Goal: Transaction & Acquisition: Book appointment/travel/reservation

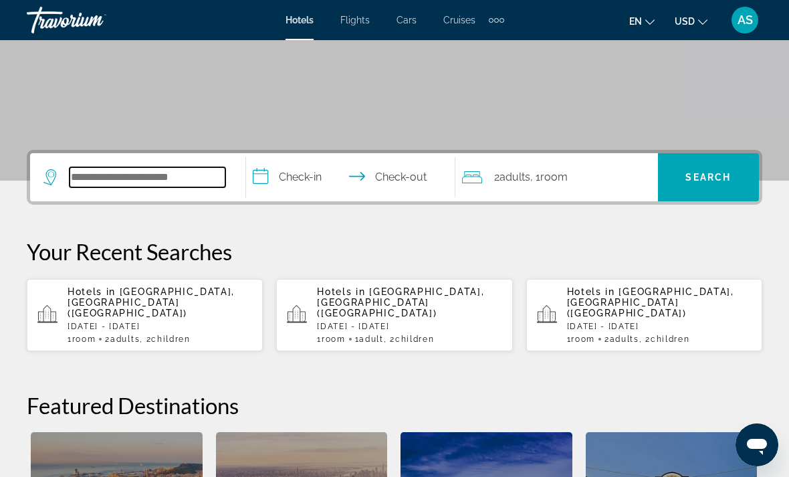
click at [224, 184] on input "Search hotel destination" at bounding box center [148, 177] width 156 height 20
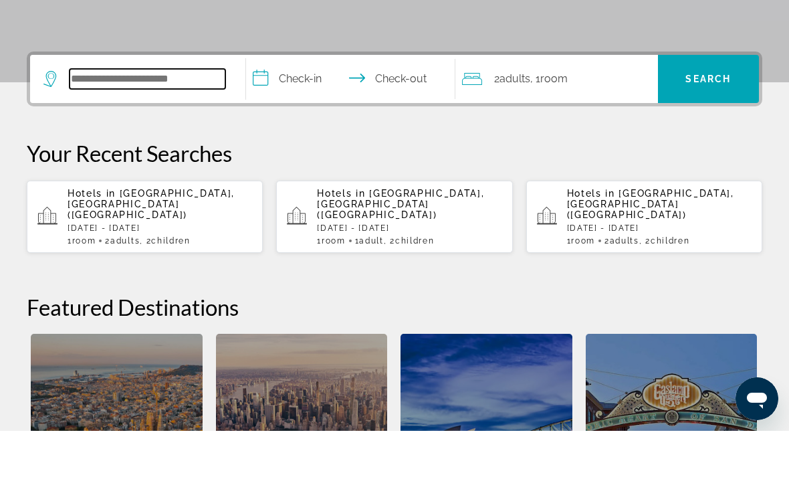
scroll to position [281, 0]
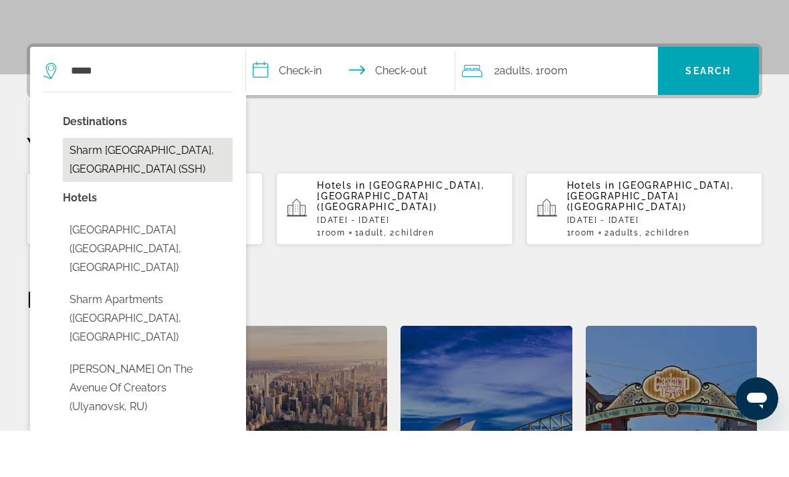
click at [160, 184] on button "Sharm [GEOGRAPHIC_DATA], [GEOGRAPHIC_DATA] (SSH)" at bounding box center [148, 206] width 170 height 44
type input "**********"
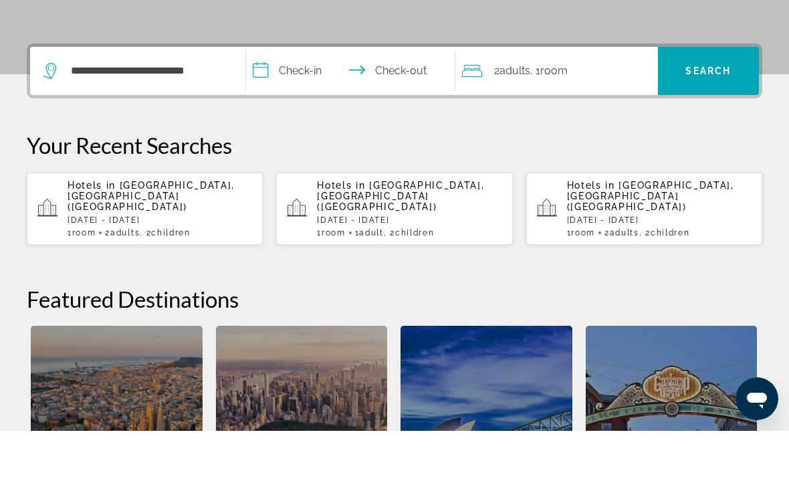
click at [312, 93] on input "**********" at bounding box center [353, 119] width 215 height 52
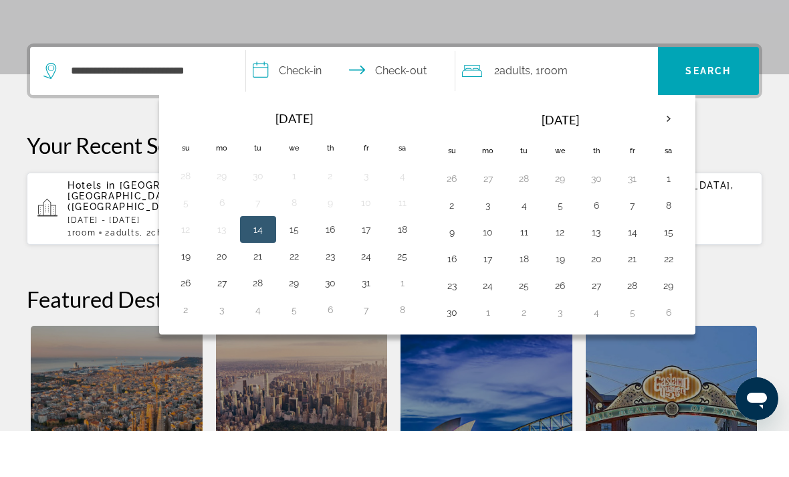
scroll to position [327, 0]
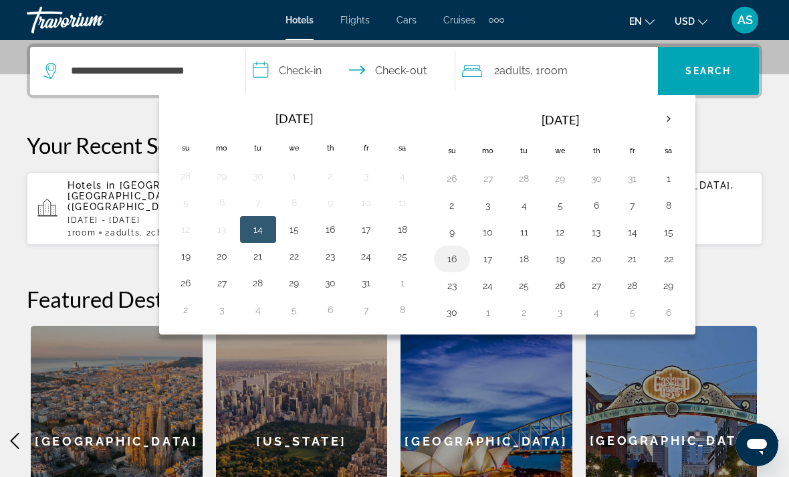
click at [453, 257] on button "16" at bounding box center [451, 258] width 21 height 19
click at [532, 288] on button "25" at bounding box center [523, 285] width 21 height 19
type input "**********"
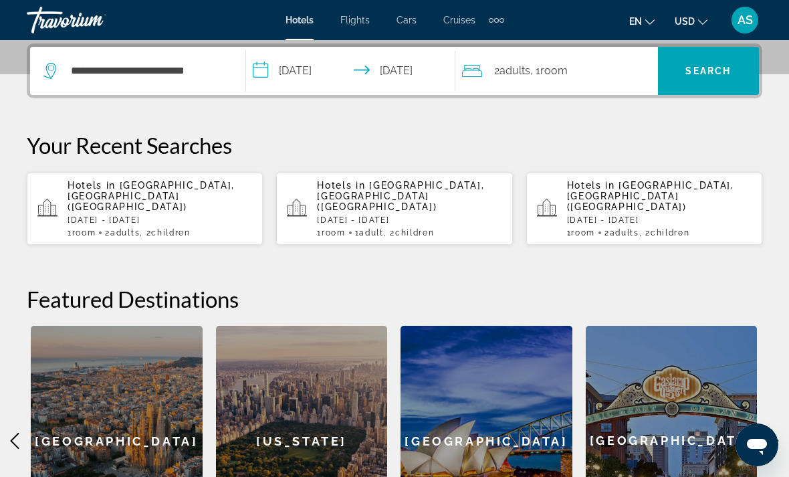
click at [606, 79] on div "2 Adult Adults , 1 Room rooms" at bounding box center [560, 71] width 196 height 19
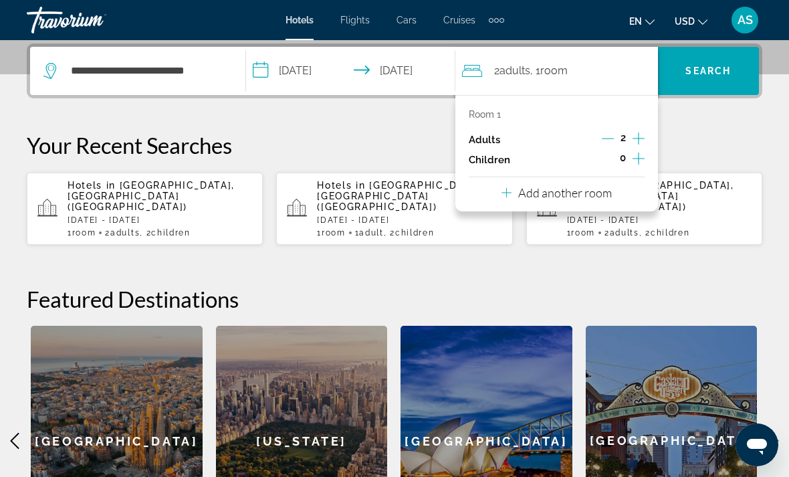
click at [637, 158] on icon "Increment children" at bounding box center [639, 158] width 12 height 16
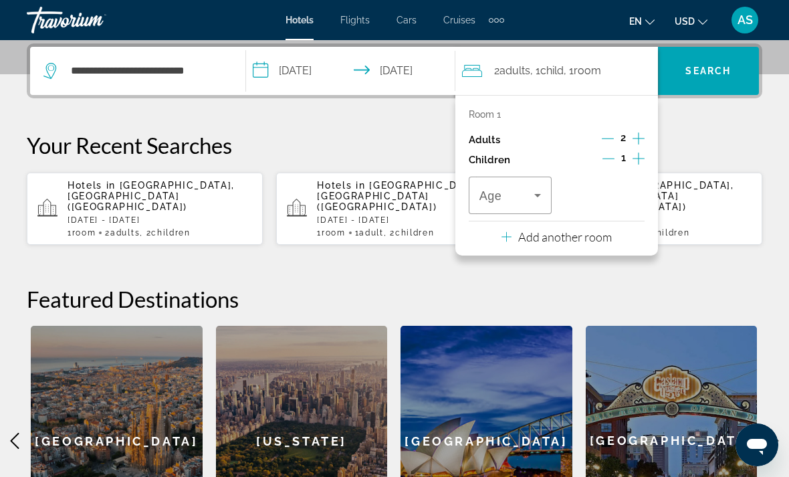
click at [610, 139] on icon "Decrement adults" at bounding box center [608, 138] width 12 height 12
click at [637, 142] on icon "Increment adults" at bounding box center [639, 138] width 12 height 16
click at [633, 162] on icon "Increment children" at bounding box center [639, 158] width 12 height 16
click at [633, 163] on icon "Increment children" at bounding box center [639, 158] width 12 height 16
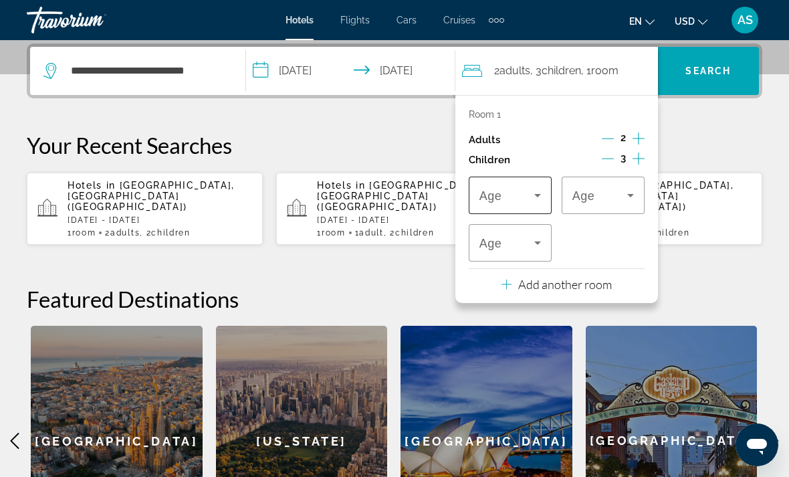
click at [540, 199] on icon "Travelers: 2 adults, 3 children" at bounding box center [538, 195] width 16 height 16
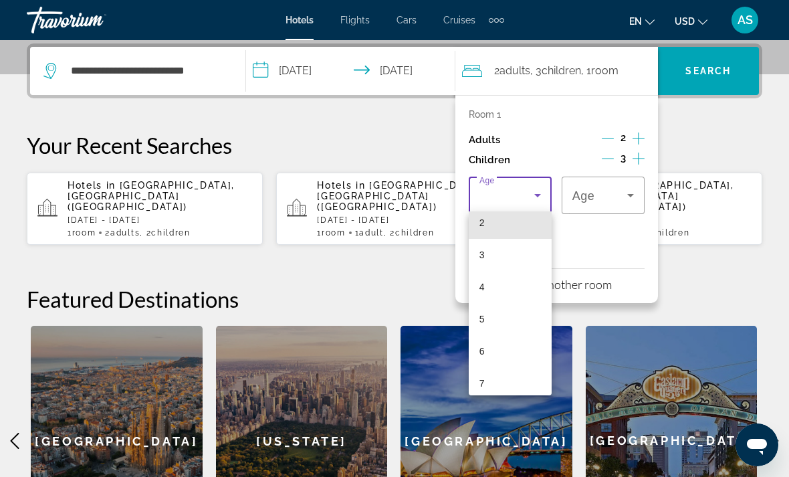
scroll to position [77, 0]
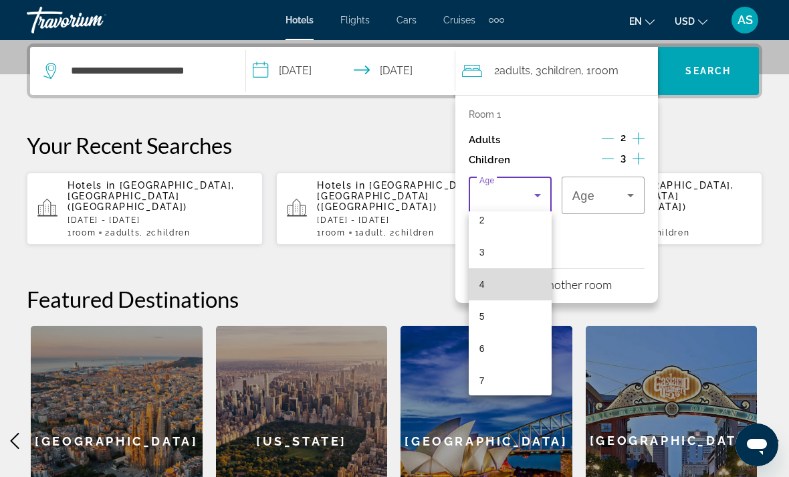
click at [510, 296] on mat-option "4" at bounding box center [510, 284] width 83 height 32
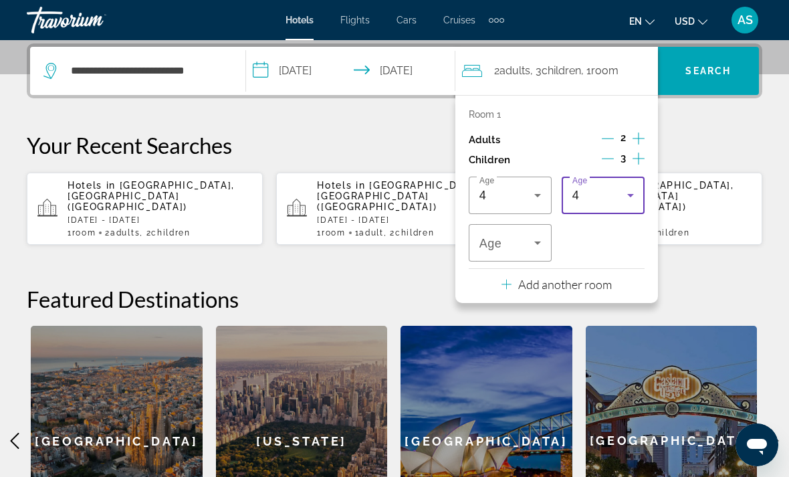
click at [616, 195] on div "4" at bounding box center [599, 195] width 55 height 16
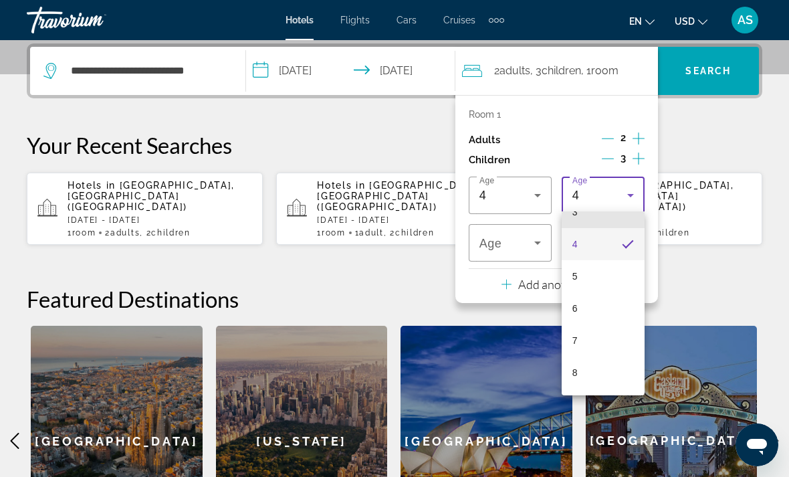
scroll to position [125, 0]
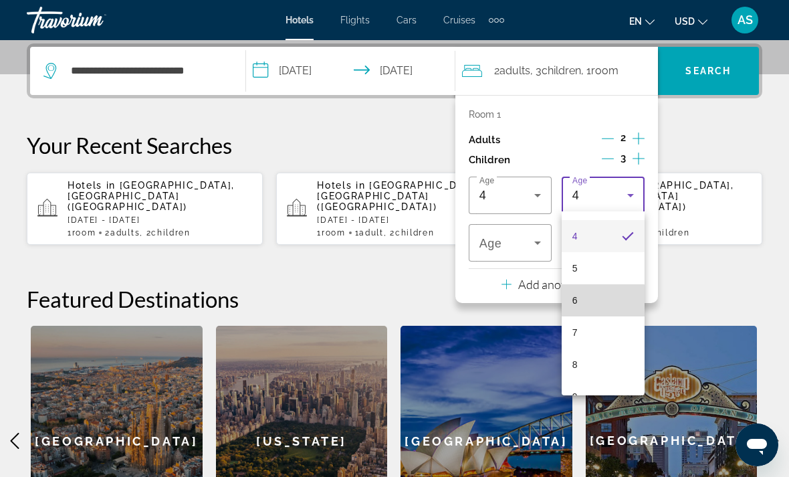
click at [584, 312] on mat-option "6" at bounding box center [603, 300] width 83 height 32
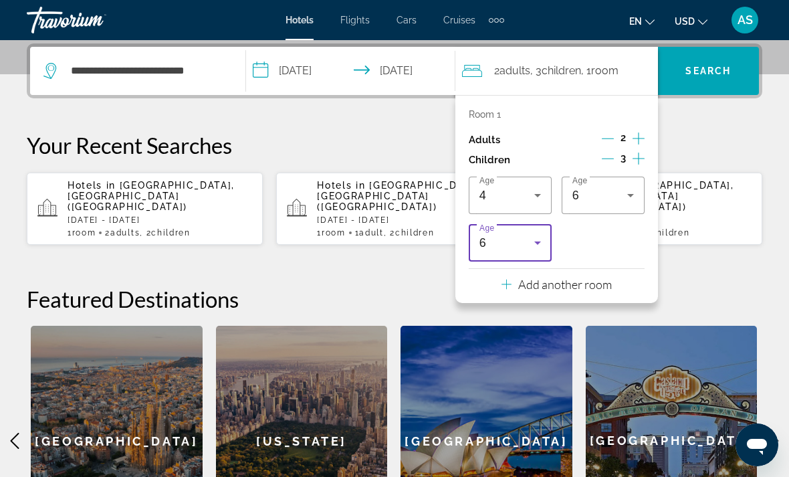
click at [533, 241] on icon "Travelers: 2 adults, 3 children" at bounding box center [538, 243] width 16 height 16
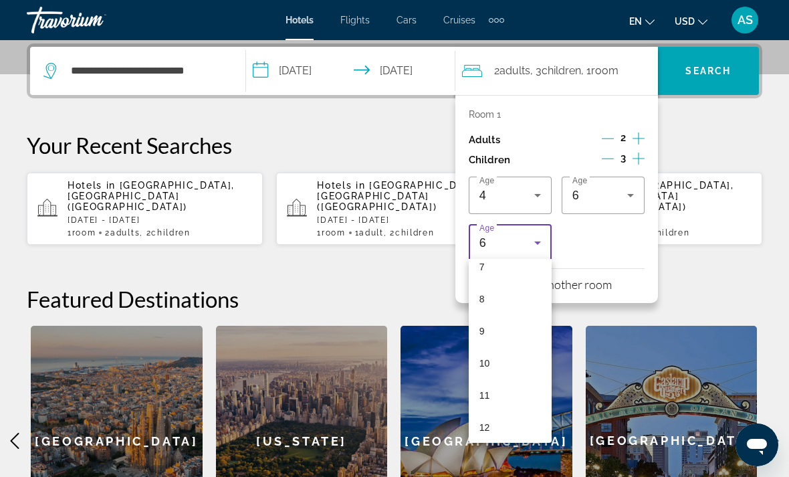
scroll to position [242, 0]
click at [508, 332] on mat-option "9" at bounding box center [510, 327] width 83 height 32
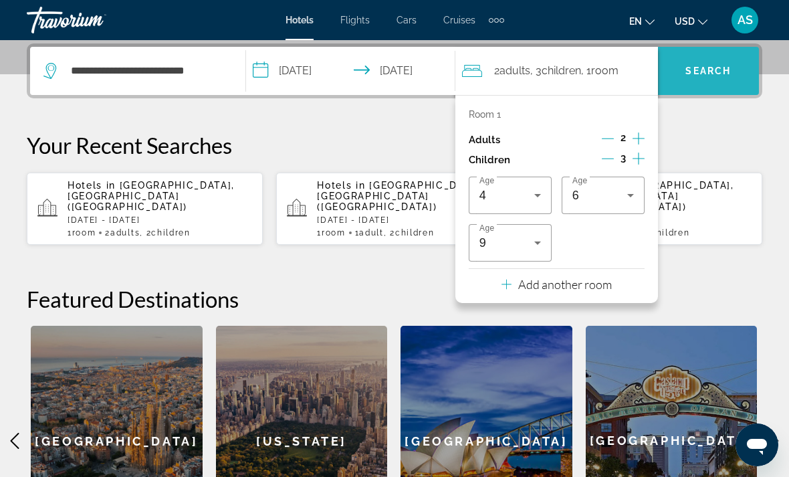
click at [707, 82] on span "Search" at bounding box center [708, 71] width 101 height 32
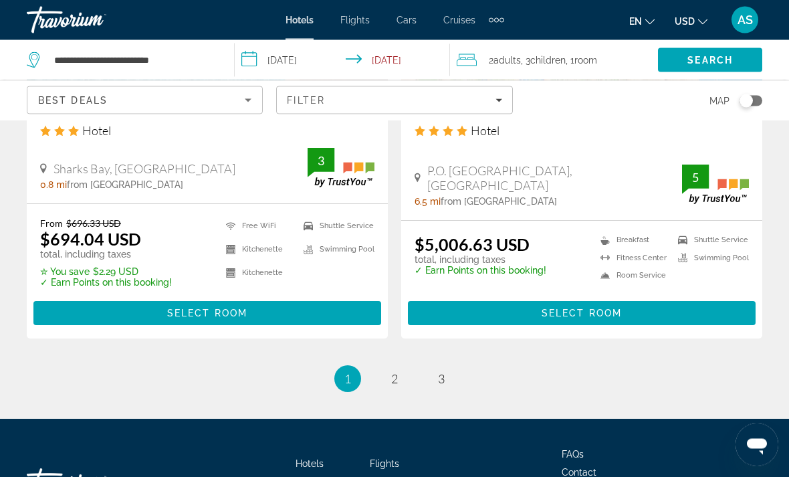
scroll to position [2787, 0]
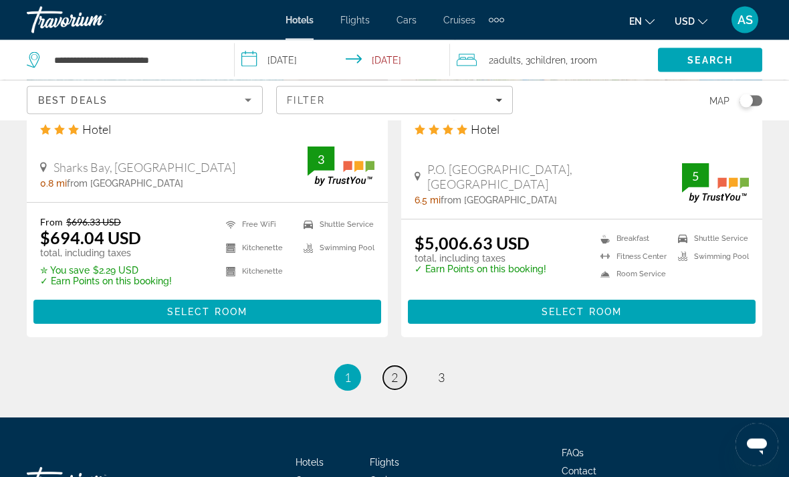
click at [395, 370] on span "2" at bounding box center [394, 377] width 7 height 15
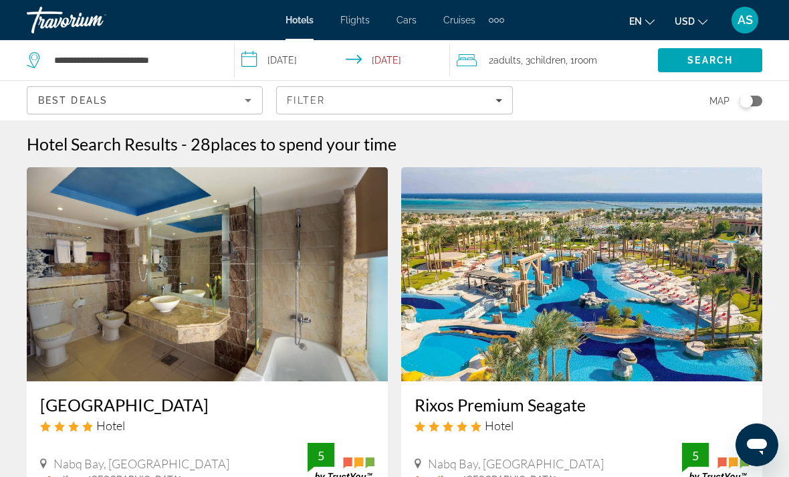
click at [597, 58] on span "Room" at bounding box center [585, 60] width 23 height 11
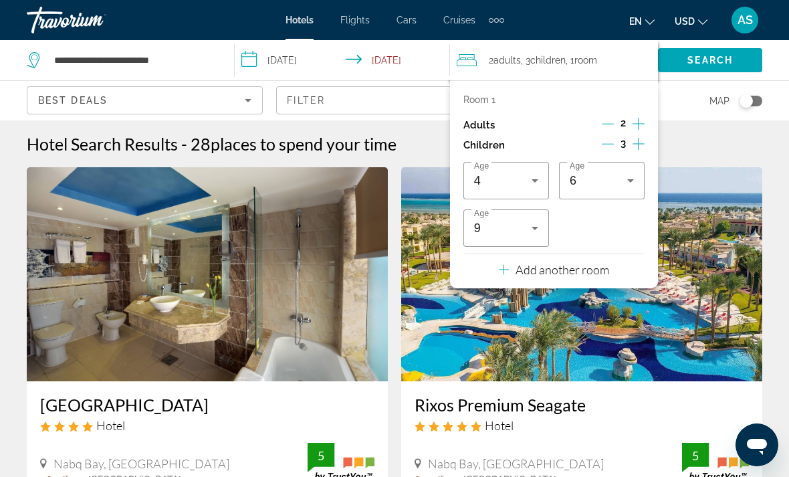
click at [606, 144] on icon "Decrement children" at bounding box center [608, 144] width 12 height 1
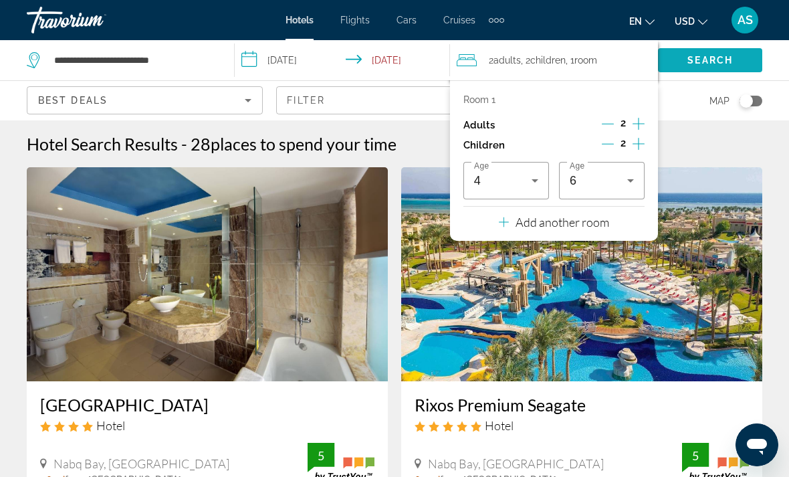
click at [731, 62] on span "Search" at bounding box center [709, 60] width 45 height 11
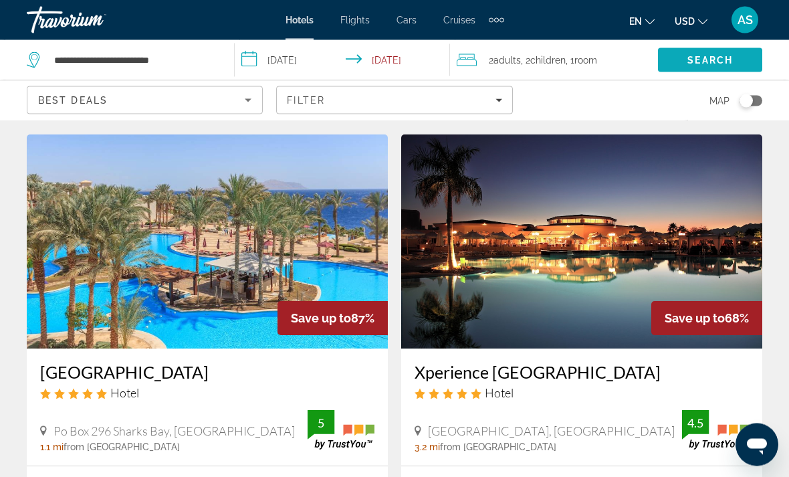
scroll to position [178, 0]
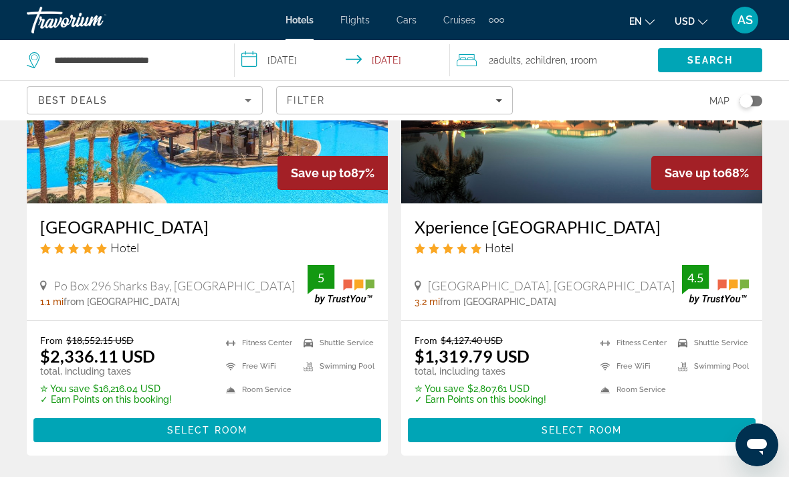
click at [246, 106] on icon "Sort by" at bounding box center [248, 100] width 16 height 16
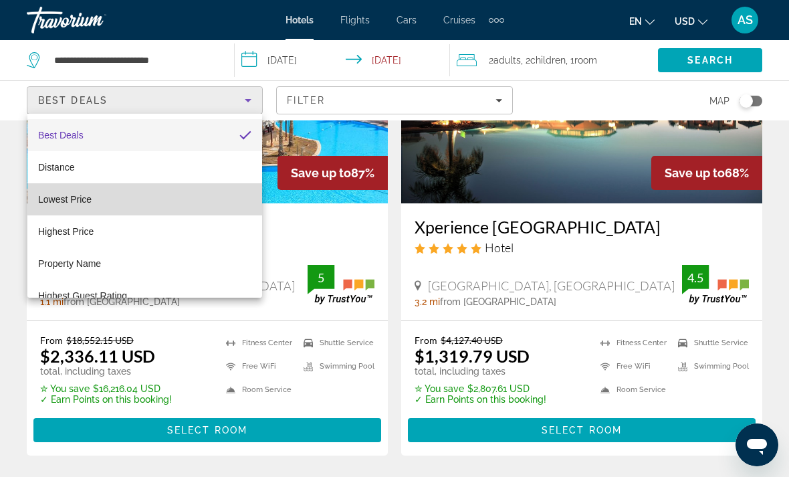
click at [86, 207] on span "Lowest Price" at bounding box center [64, 199] width 53 height 16
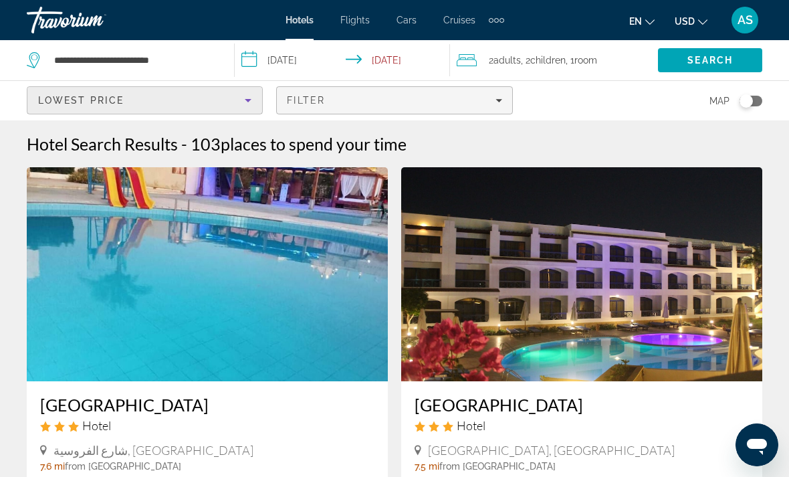
click at [461, 111] on span "Filters" at bounding box center [394, 100] width 235 height 32
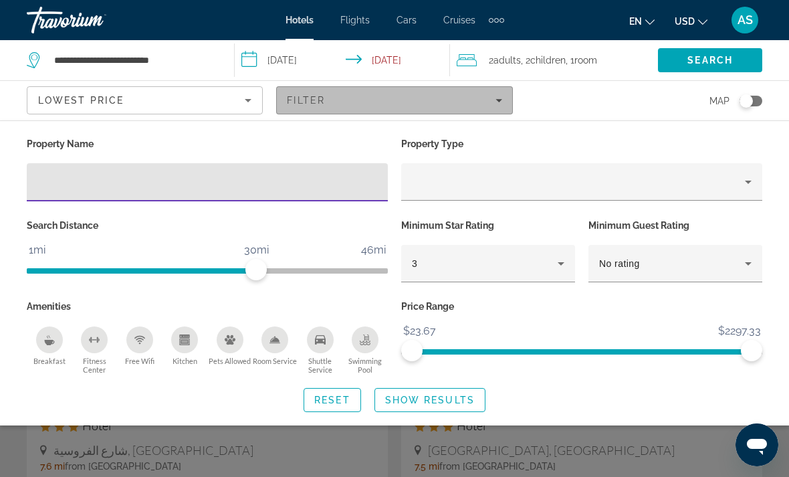
click at [461, 111] on span "Filters" at bounding box center [394, 100] width 235 height 32
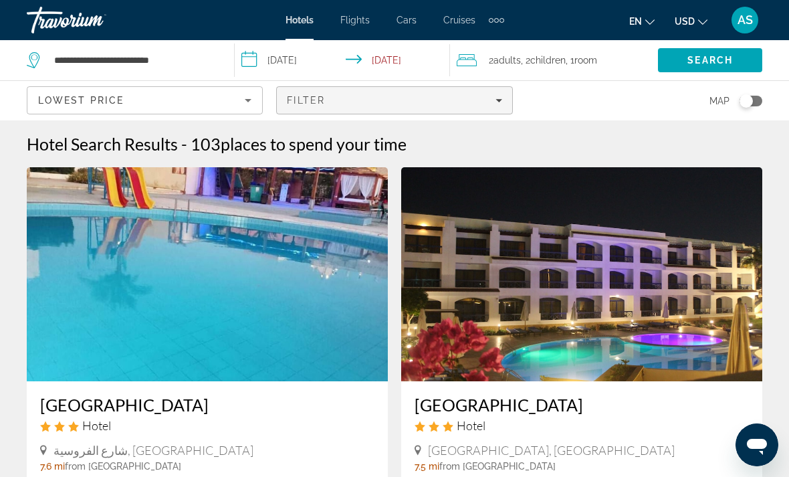
click at [475, 108] on span "Filters" at bounding box center [394, 100] width 235 height 32
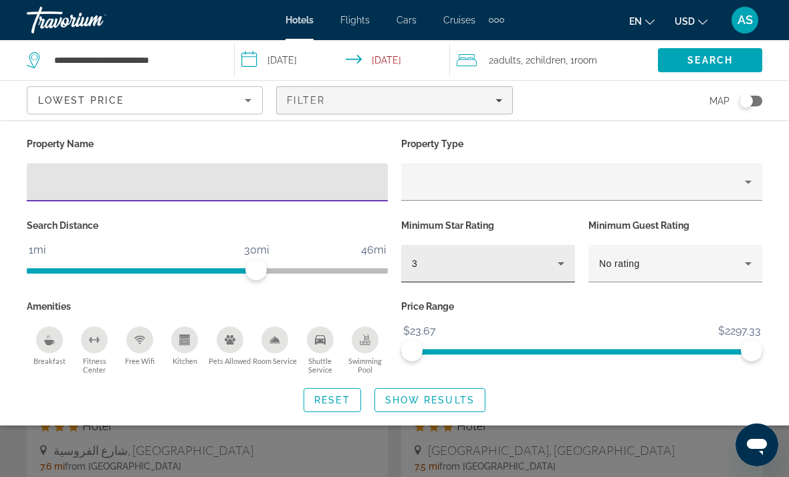
click at [501, 268] on div "3" at bounding box center [485, 263] width 146 height 16
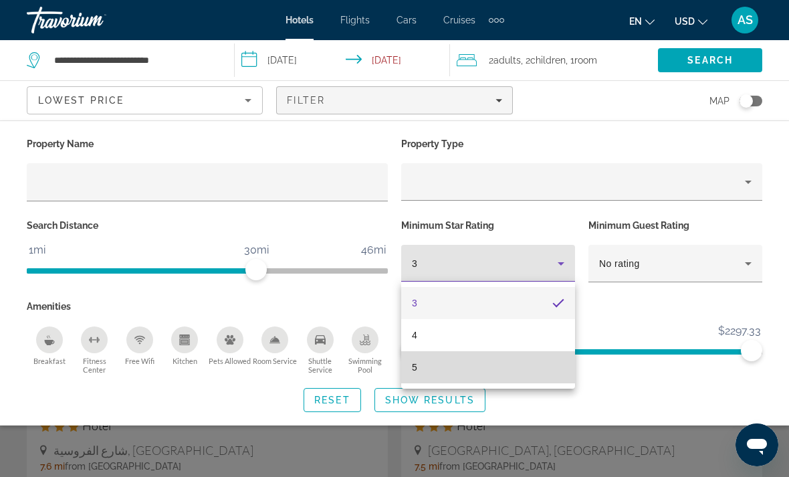
click at [442, 375] on mat-option "5" at bounding box center [488, 367] width 174 height 32
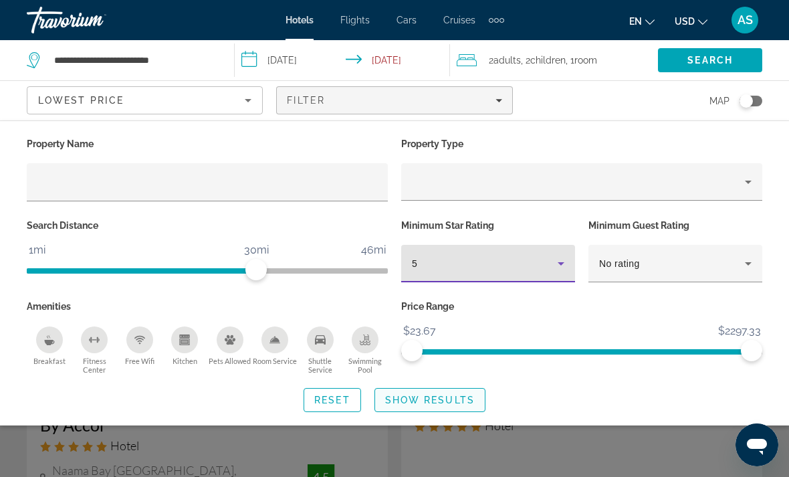
click at [443, 400] on span "Show Results" at bounding box center [430, 399] width 90 height 11
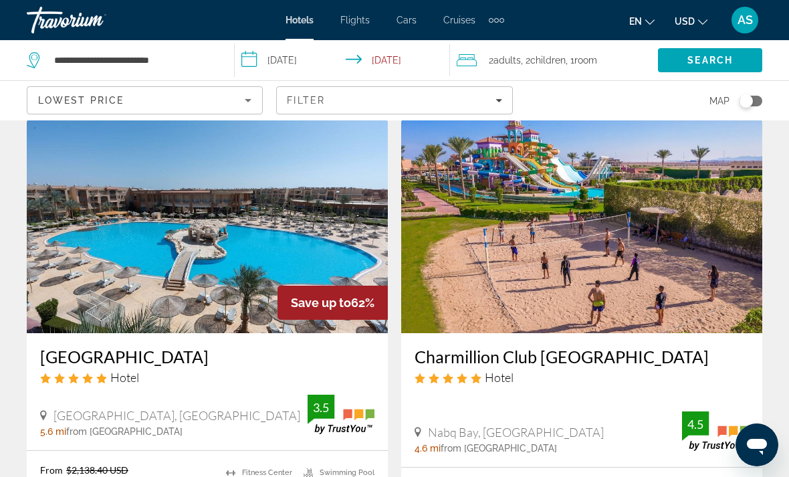
scroll to position [562, 0]
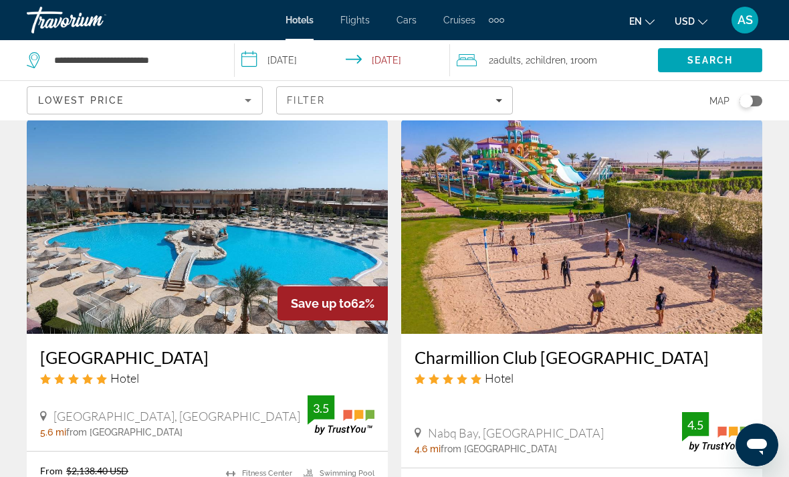
click at [663, 263] on img "Main content" at bounding box center [581, 227] width 361 height 214
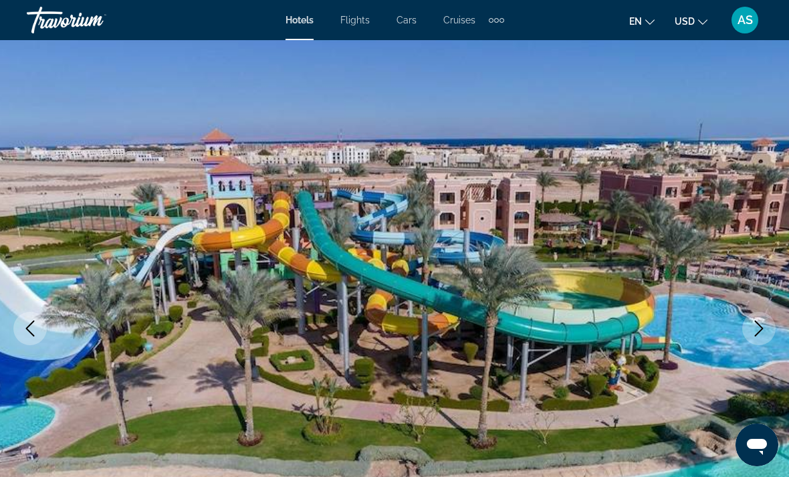
scroll to position [31, 0]
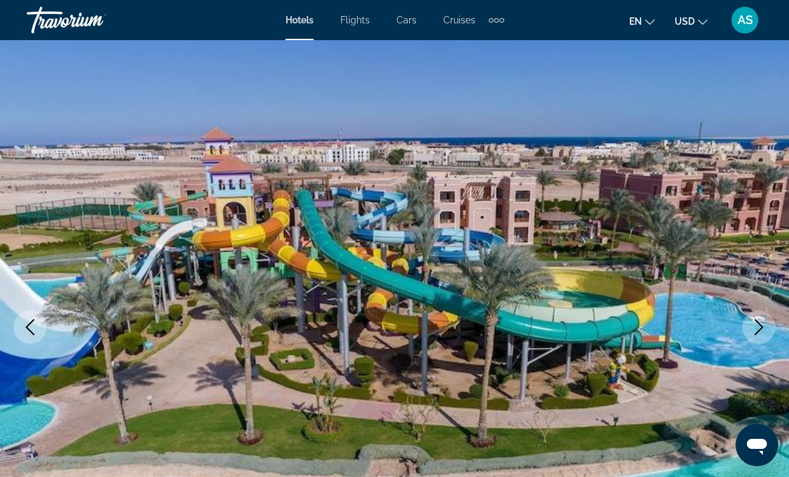
click at [762, 326] on icon "Next image" at bounding box center [759, 327] width 16 height 16
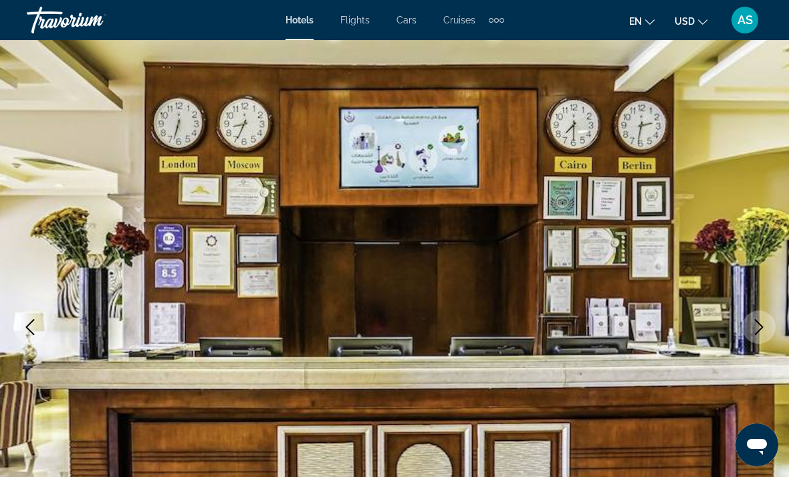
click at [755, 347] on img "Main content" at bounding box center [394, 326] width 789 height 635
click at [767, 336] on button "Next image" at bounding box center [758, 326] width 33 height 33
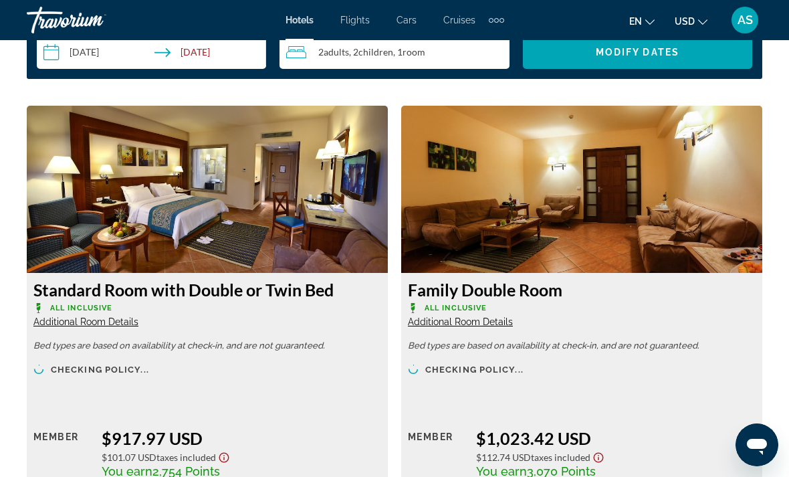
scroll to position [1987, 0]
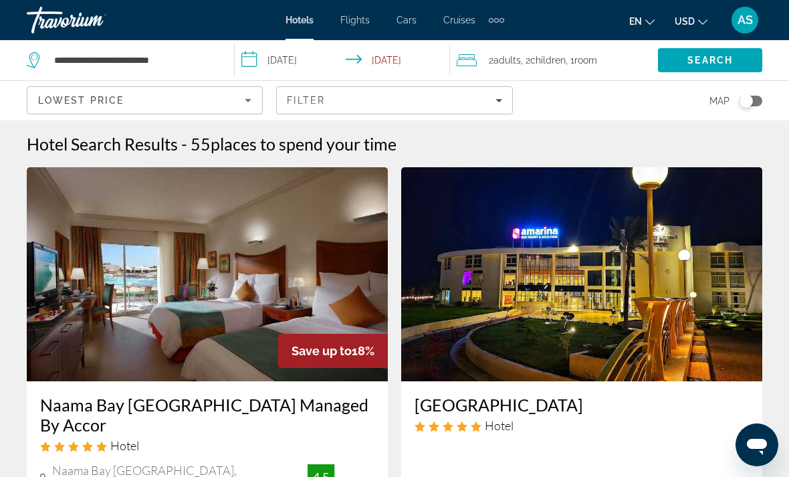
click at [547, 66] on span "Children" at bounding box center [547, 60] width 35 height 11
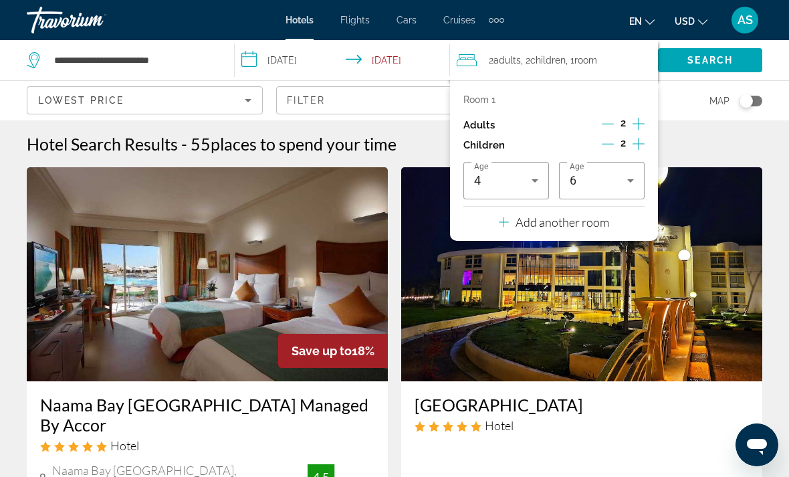
click at [260, 64] on input "**********" at bounding box center [345, 62] width 220 height 44
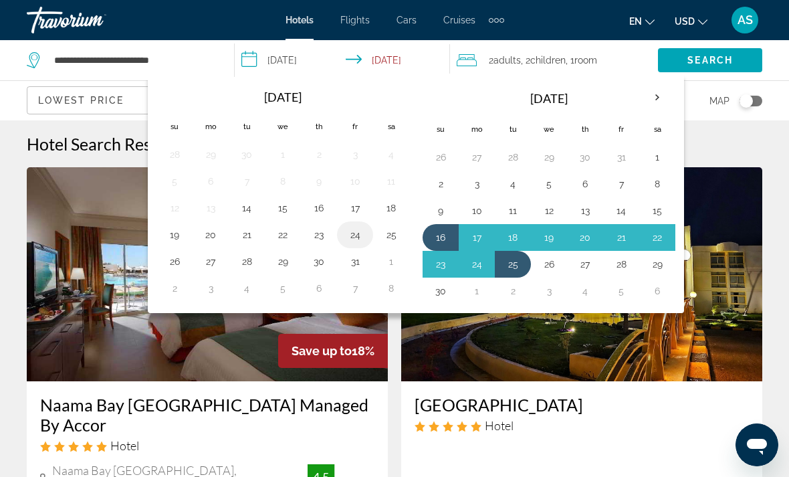
click at [364, 237] on button "24" at bounding box center [354, 234] width 21 height 19
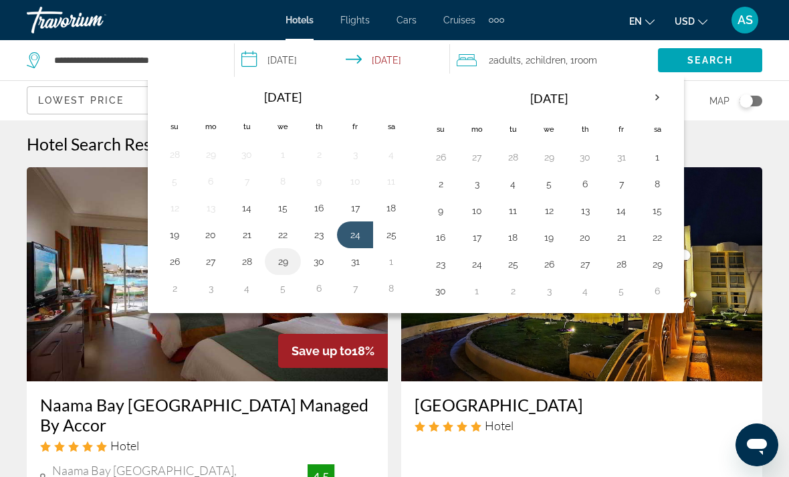
click at [290, 258] on button "29" at bounding box center [282, 261] width 21 height 19
type input "**********"
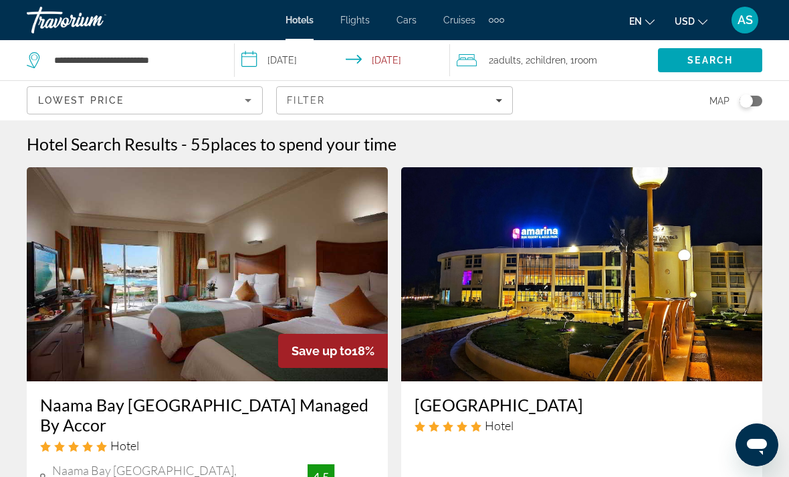
click at [594, 65] on span "Room" at bounding box center [585, 60] width 23 height 11
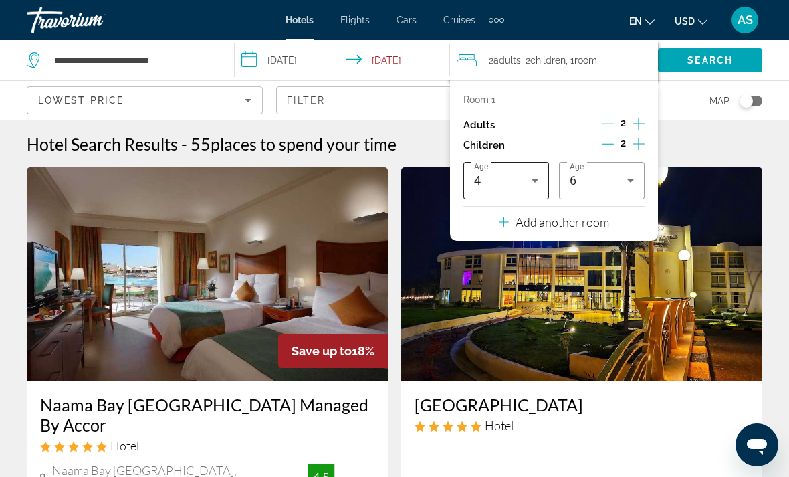
click at [542, 175] on icon "Travelers: 2 adults, 2 children" at bounding box center [535, 181] width 16 height 16
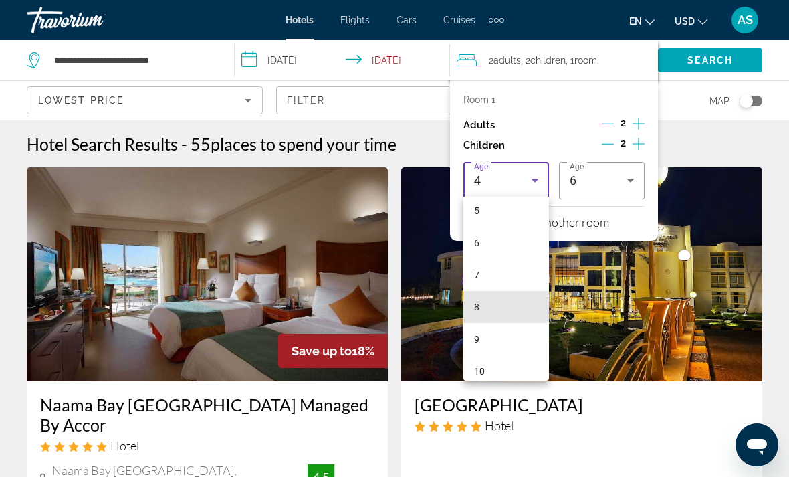
scroll to position [168, 0]
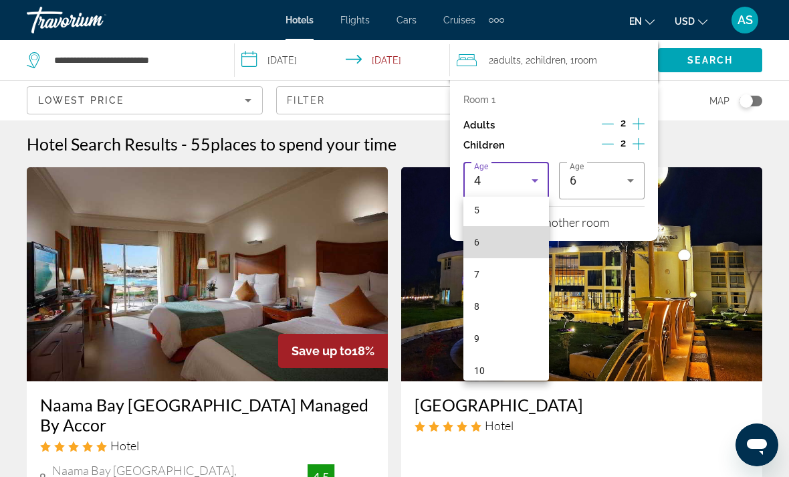
click at [496, 248] on mat-option "6" at bounding box center [506, 242] width 86 height 32
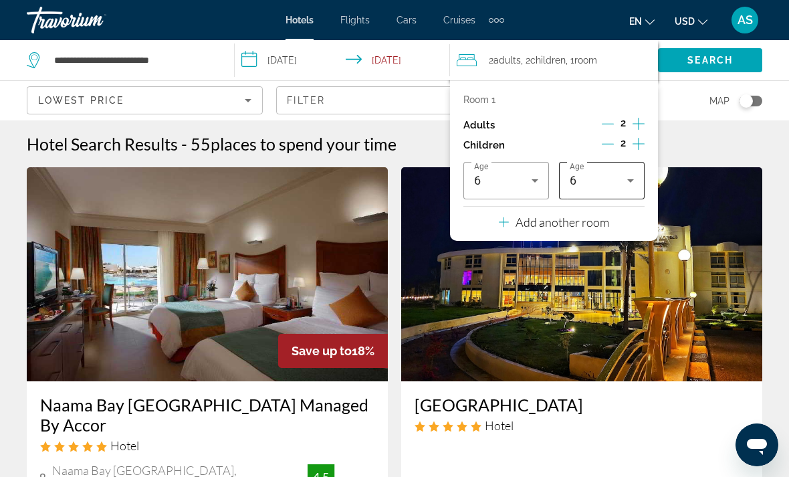
click at [606, 184] on div "6" at bounding box center [599, 181] width 58 height 16
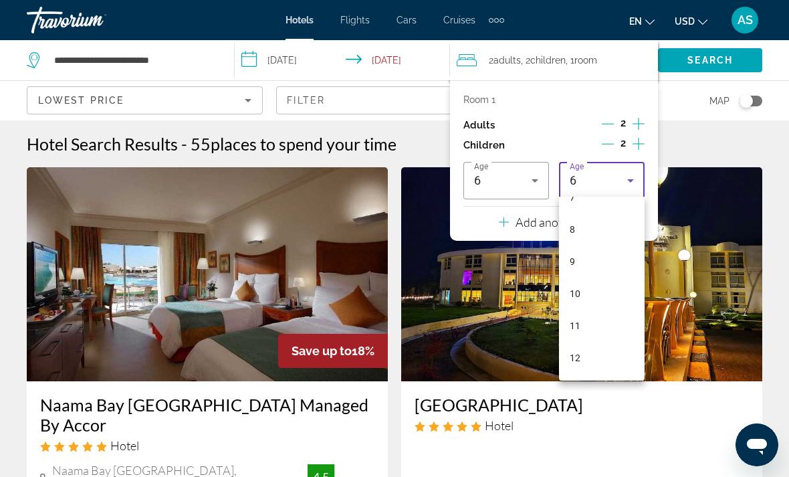
scroll to position [252, 0]
click at [587, 359] on mat-option "12" at bounding box center [602, 351] width 86 height 32
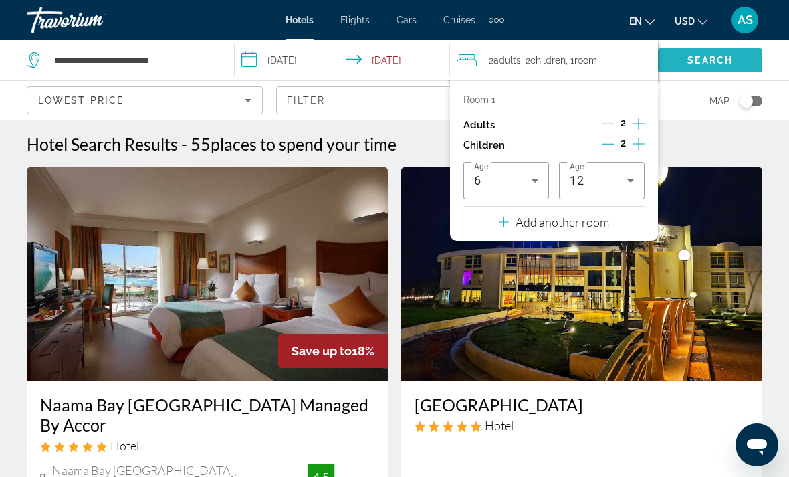
click at [719, 60] on span "Search" at bounding box center [709, 60] width 45 height 11
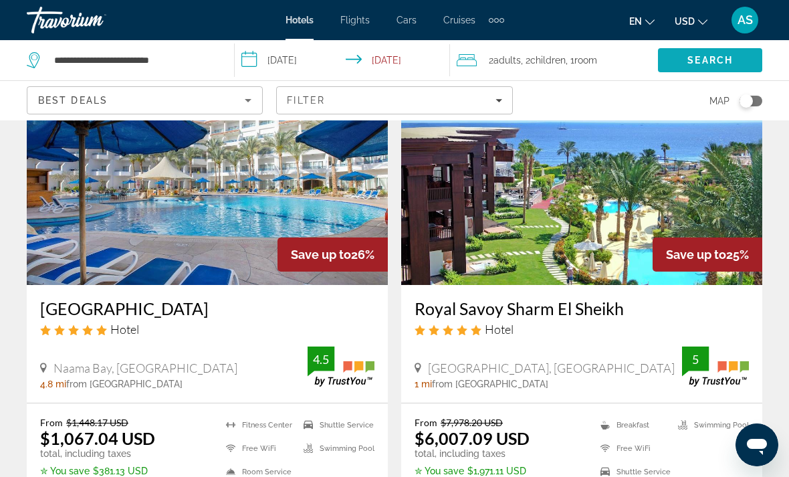
scroll to position [1597, 0]
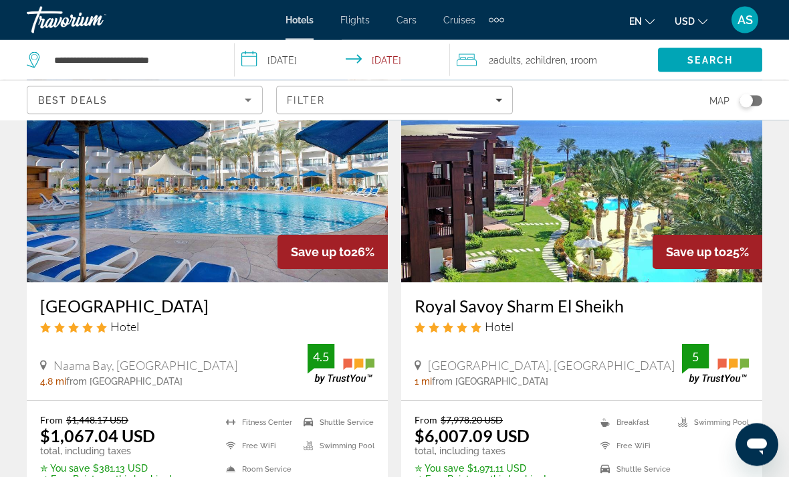
click at [235, 98] on div "Best Deals" at bounding box center [141, 100] width 207 height 16
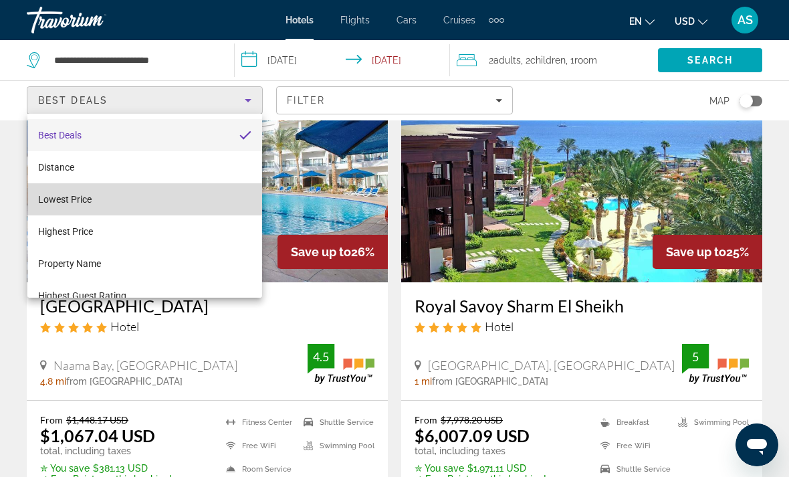
click at [79, 206] on span "Lowest Price" at bounding box center [64, 199] width 53 height 16
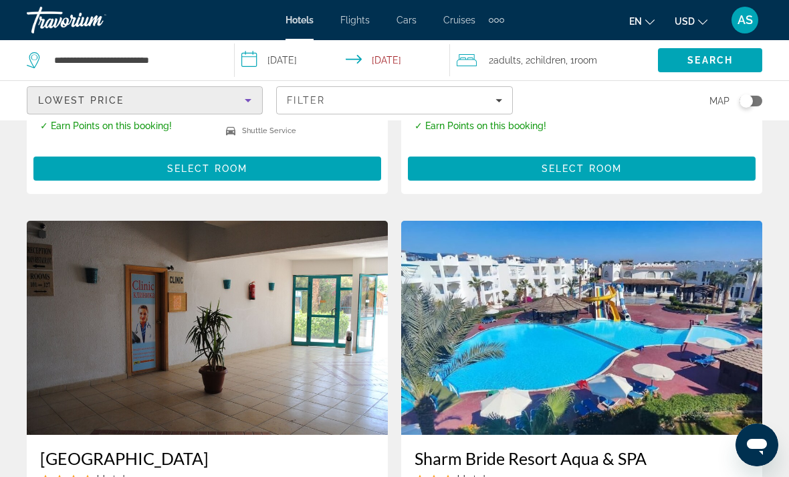
scroll to position [410, 0]
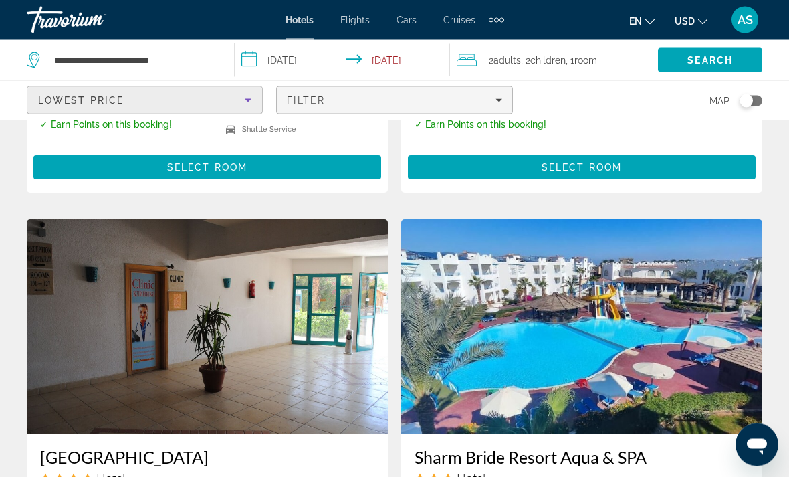
click at [504, 111] on span "Filters" at bounding box center [394, 100] width 235 height 32
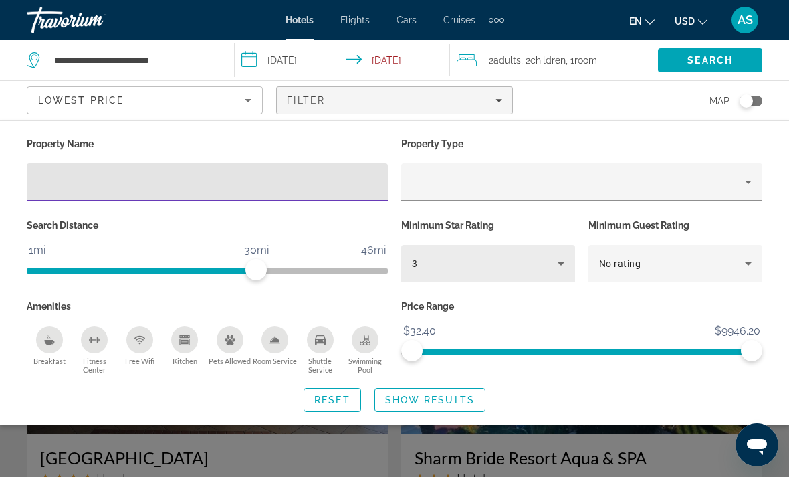
click at [477, 269] on div "3" at bounding box center [485, 263] width 146 height 16
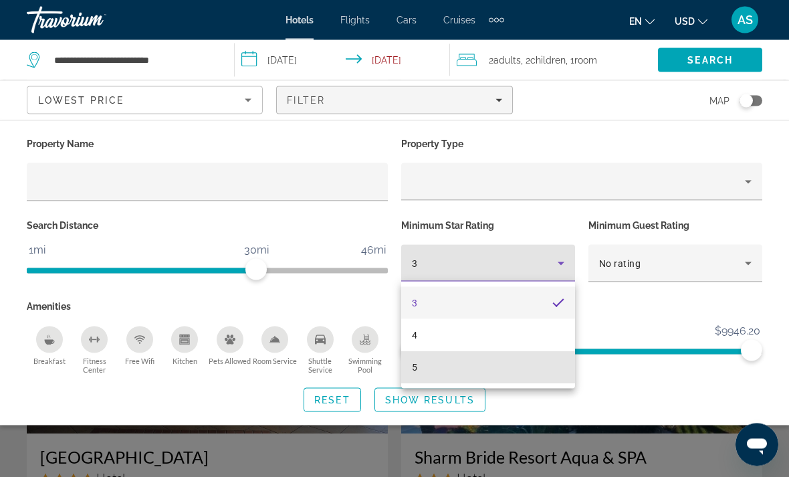
scroll to position [411, 0]
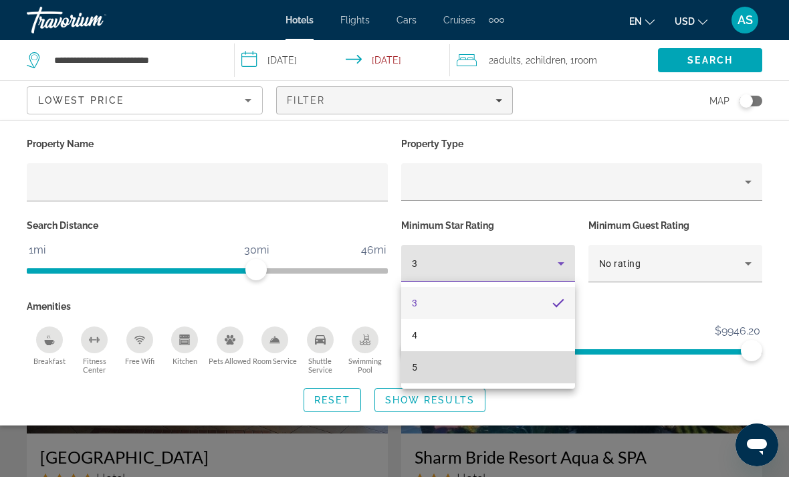
click at [433, 368] on mat-option "5" at bounding box center [488, 367] width 174 height 32
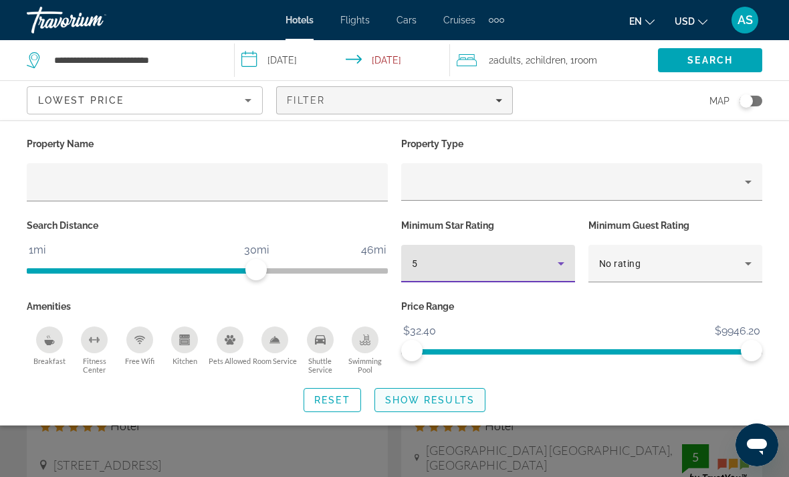
click at [437, 409] on span "Search widget" at bounding box center [430, 400] width 110 height 32
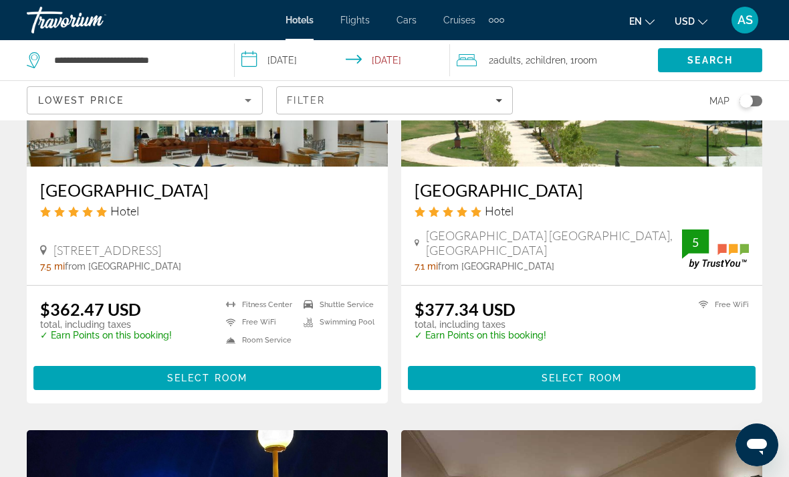
scroll to position [220, 0]
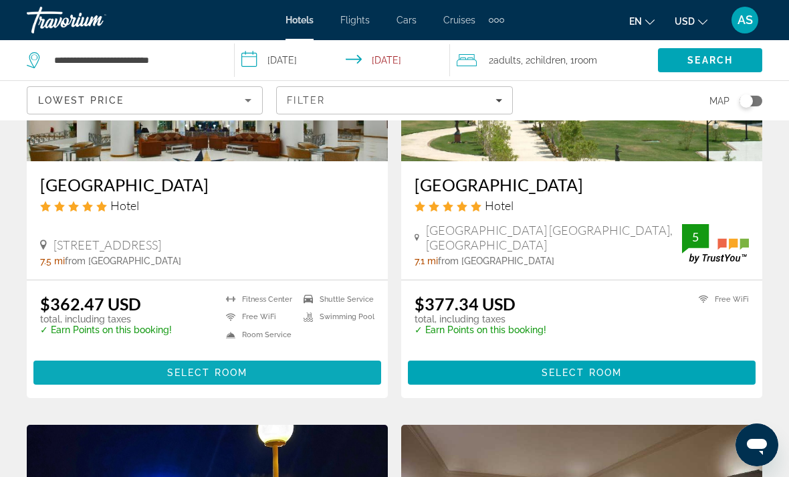
click at [213, 376] on span "Select Room" at bounding box center [207, 372] width 80 height 11
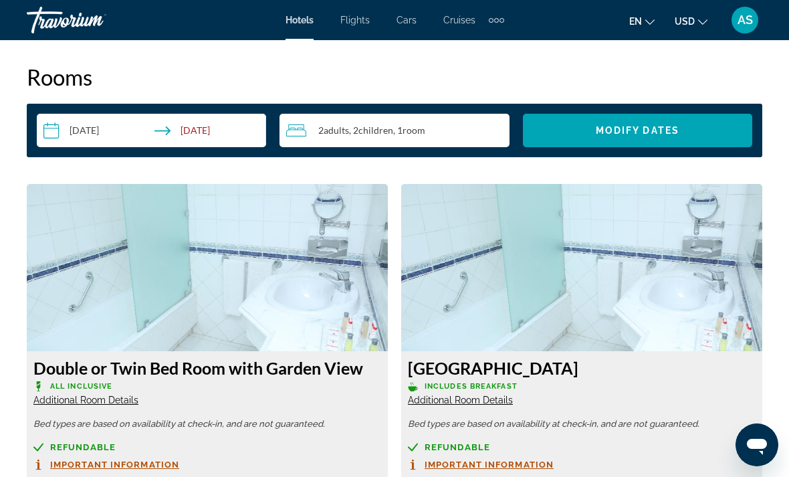
scroll to position [1942, 0]
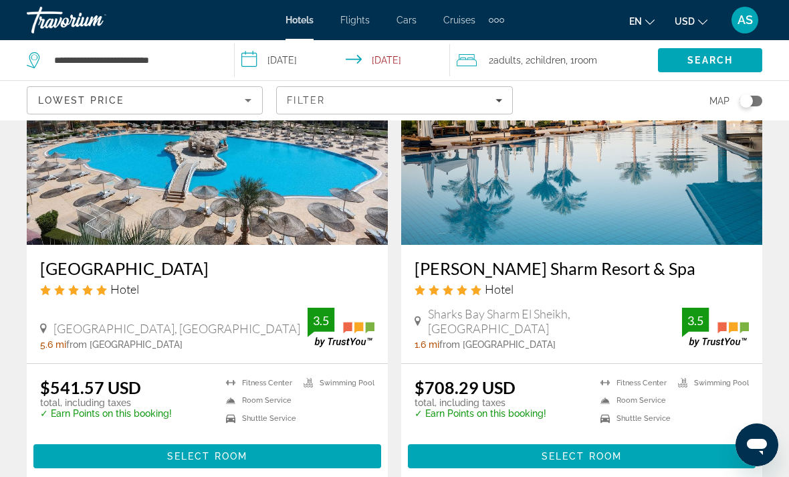
scroll to position [1113, 0]
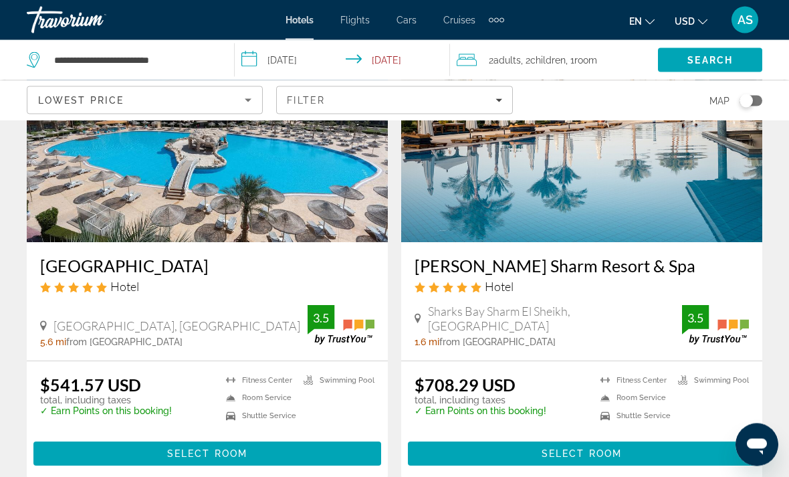
click at [247, 106] on icon "Sort by" at bounding box center [248, 100] width 16 height 16
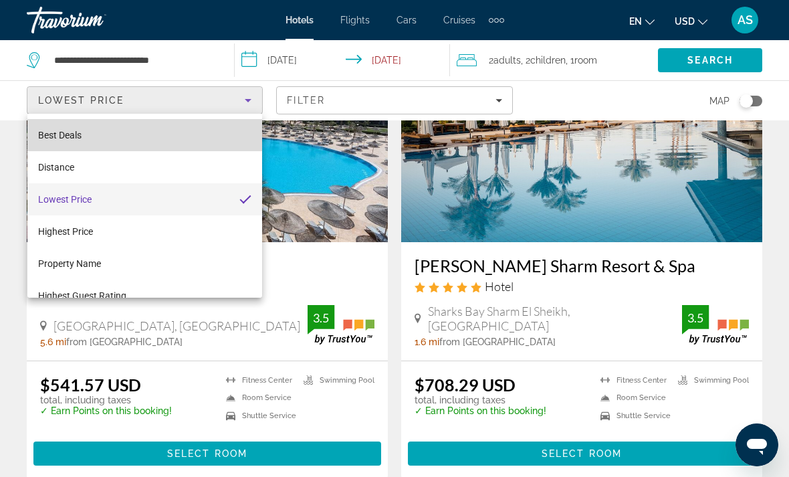
click at [76, 142] on span "Best Deals" at bounding box center [59, 135] width 43 height 16
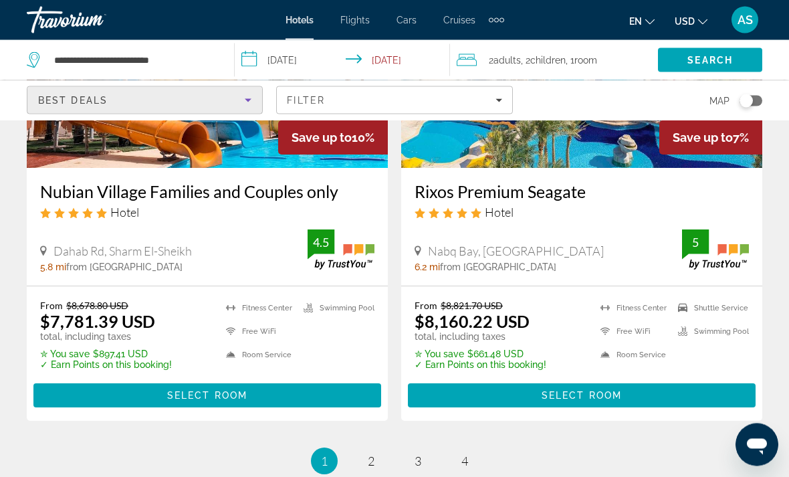
scroll to position [2844, 0]
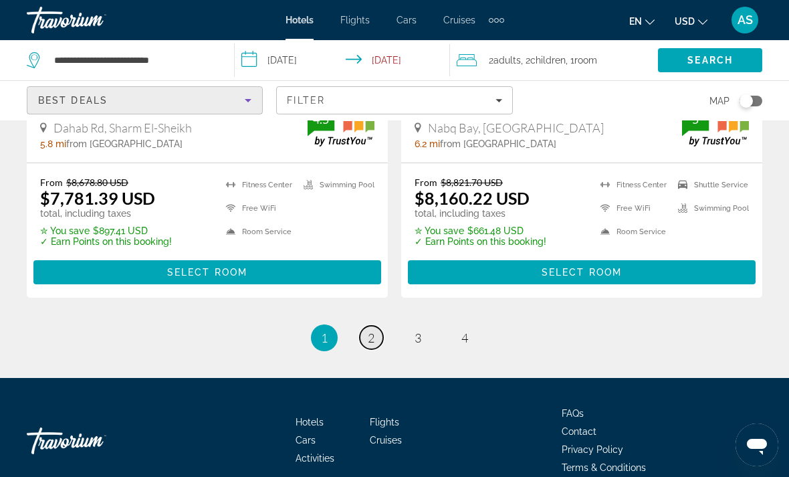
click at [381, 326] on link "page 2" at bounding box center [371, 337] width 23 height 23
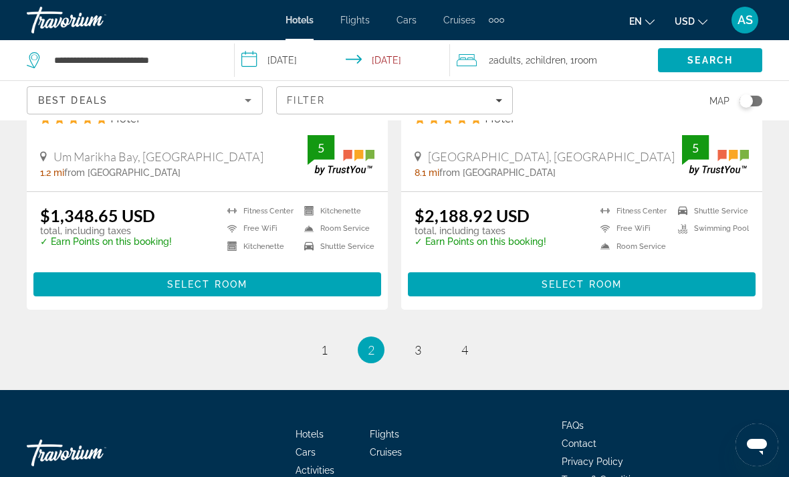
scroll to position [2781, 0]
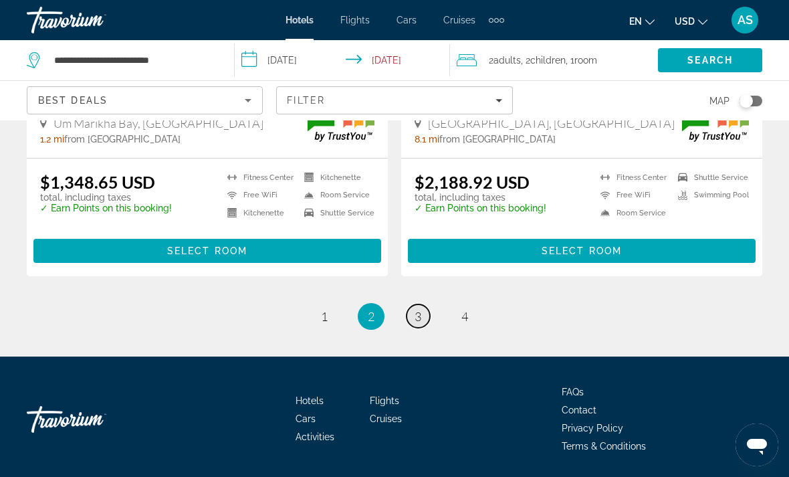
click at [417, 315] on span "3" at bounding box center [418, 316] width 7 height 15
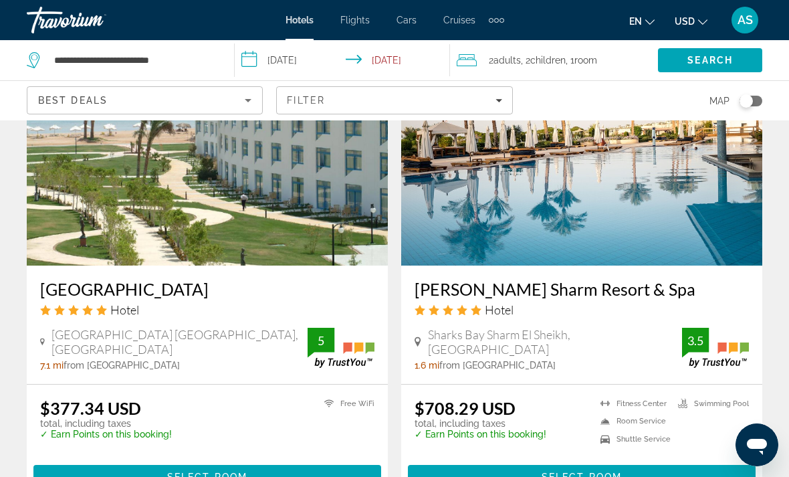
scroll to position [2111, 0]
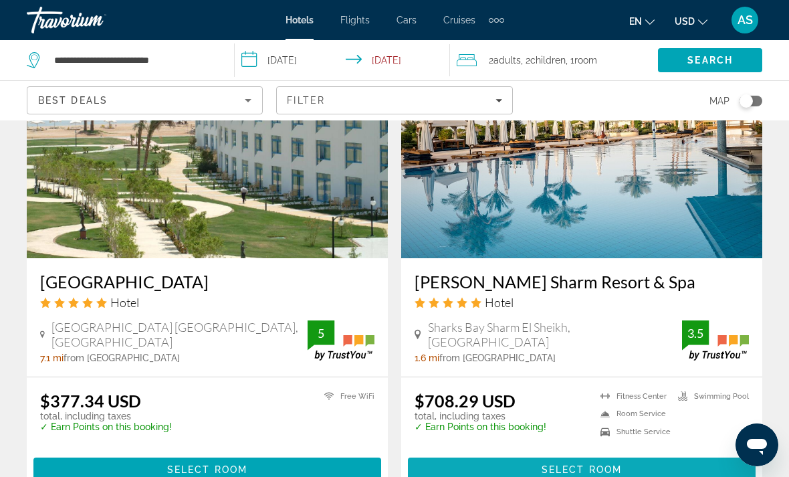
click at [642, 453] on span "Main content" at bounding box center [582, 469] width 348 height 32
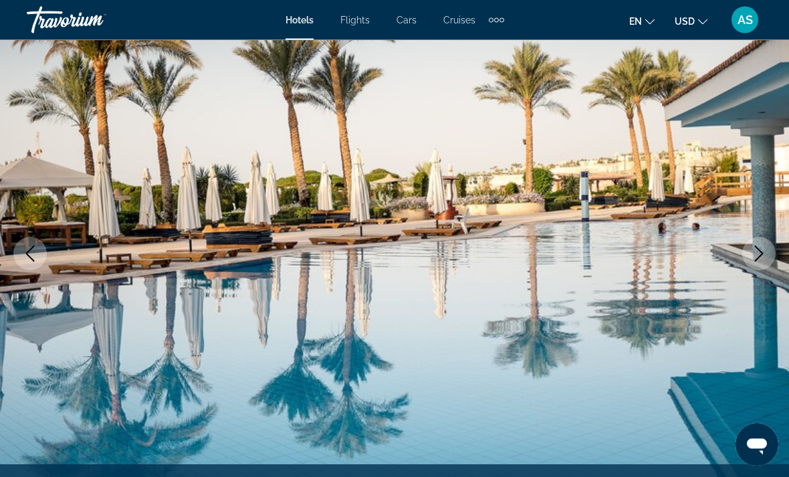
scroll to position [104, 0]
click at [762, 243] on button "Next image" at bounding box center [758, 253] width 33 height 33
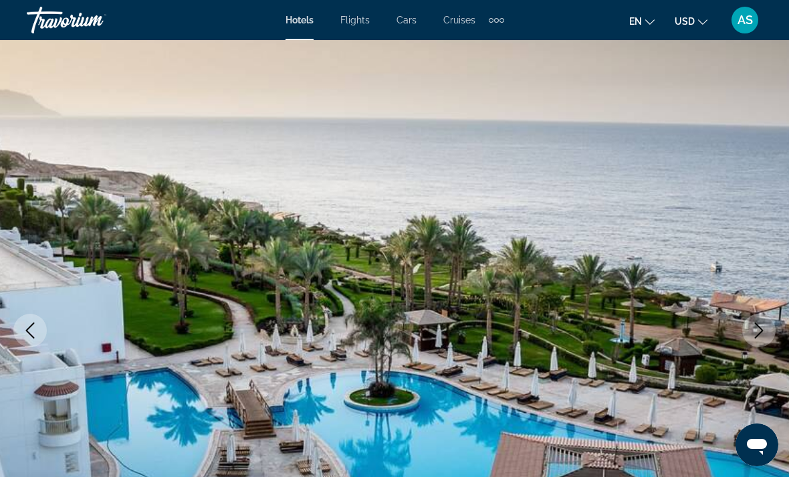
scroll to position [24, 0]
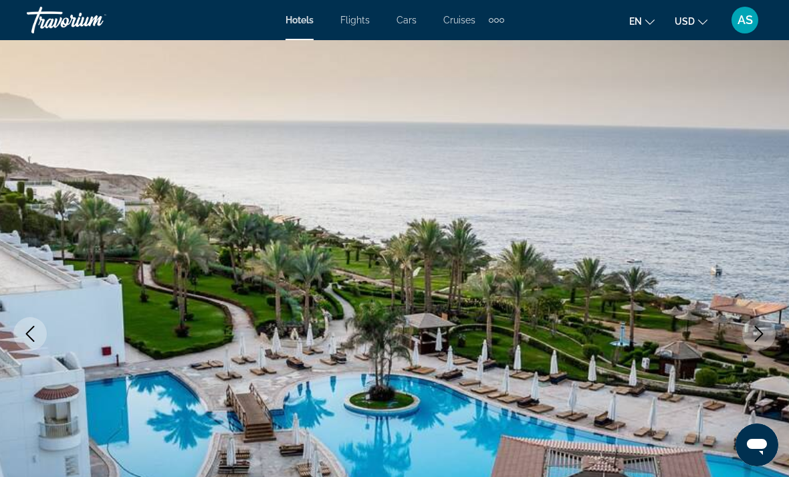
click at [763, 339] on icon "Next image" at bounding box center [759, 334] width 16 height 16
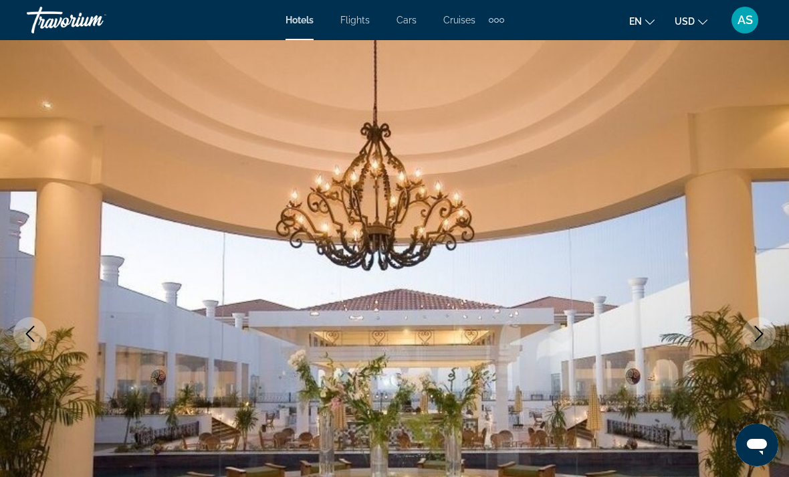
click at [759, 340] on icon "Next image" at bounding box center [759, 334] width 16 height 16
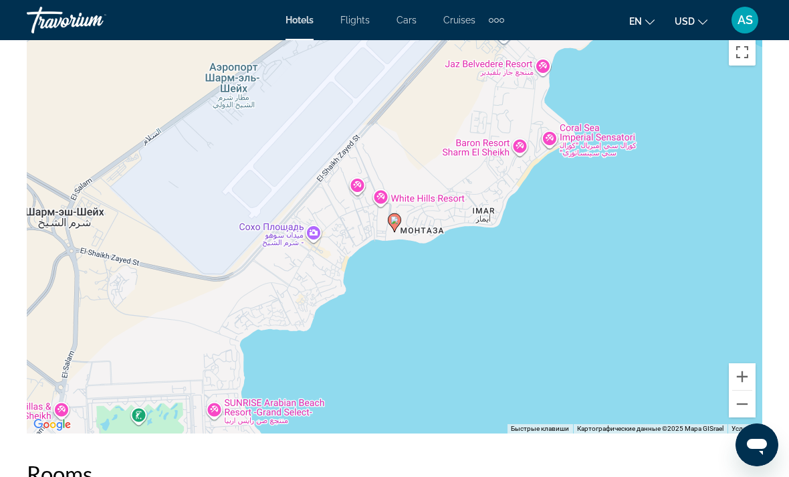
scroll to position [1444, 0]
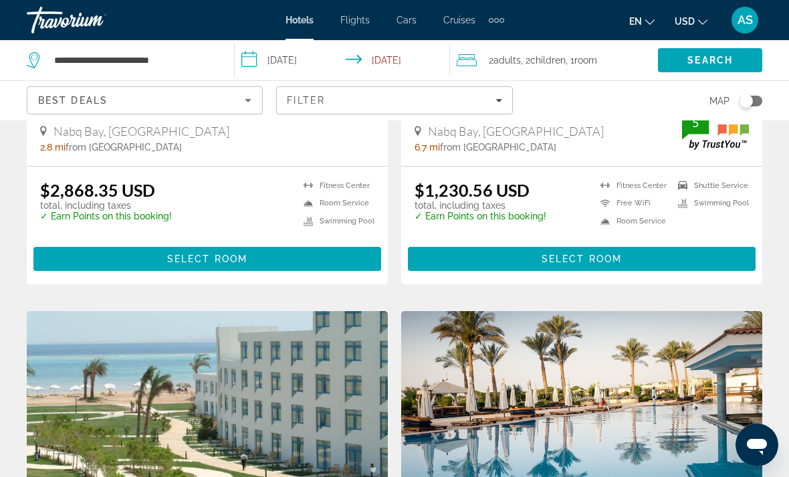
scroll to position [1927, 0]
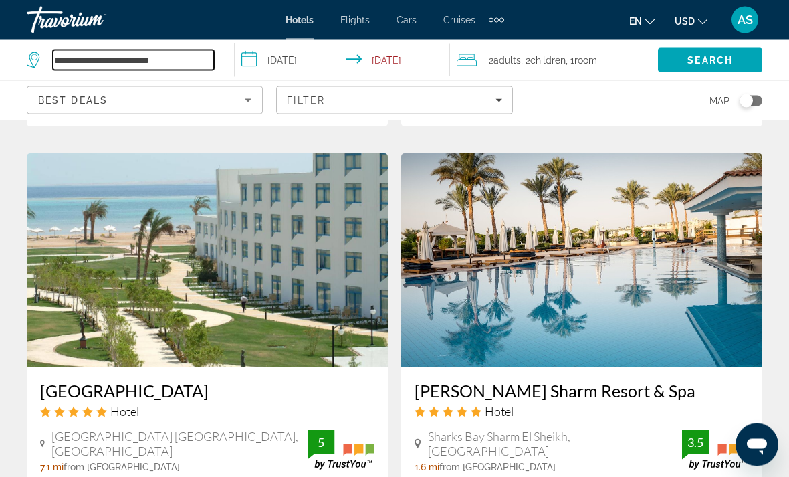
click at [197, 54] on input "**********" at bounding box center [133, 60] width 161 height 20
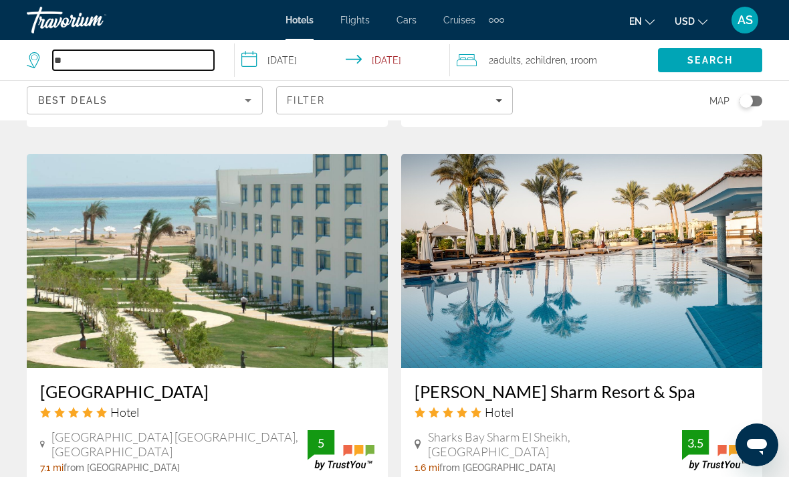
type input "*"
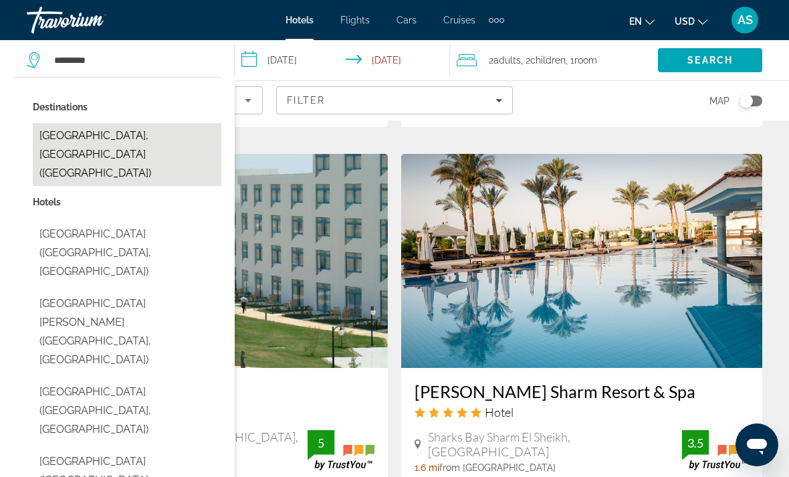
click at [139, 146] on button "[GEOGRAPHIC_DATA], [GEOGRAPHIC_DATA] ([GEOGRAPHIC_DATA])" at bounding box center [127, 154] width 189 height 63
type input "**********"
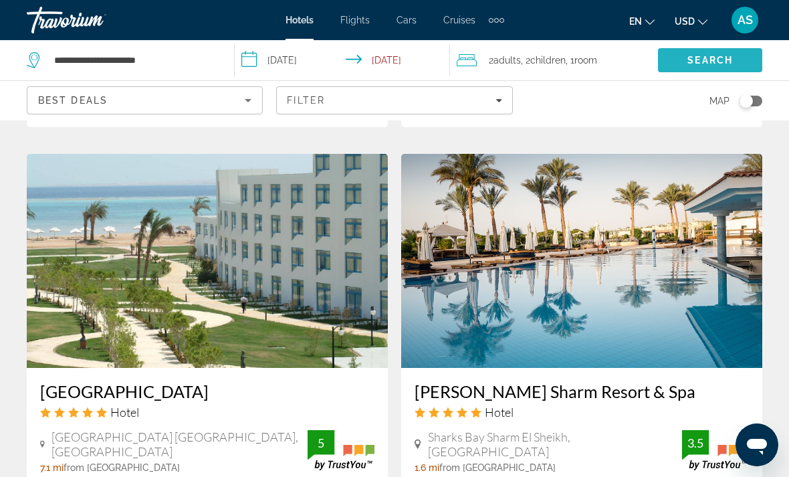
click at [699, 60] on span "Search" at bounding box center [709, 60] width 45 height 11
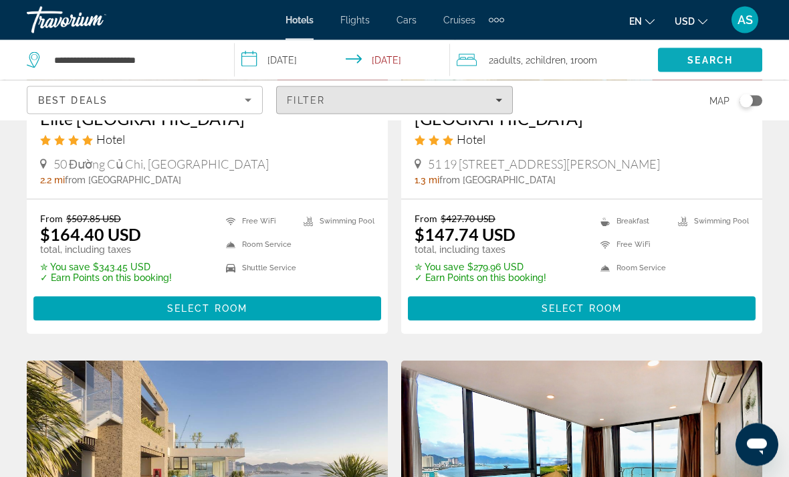
click at [485, 104] on div "Filter" at bounding box center [394, 100] width 215 height 11
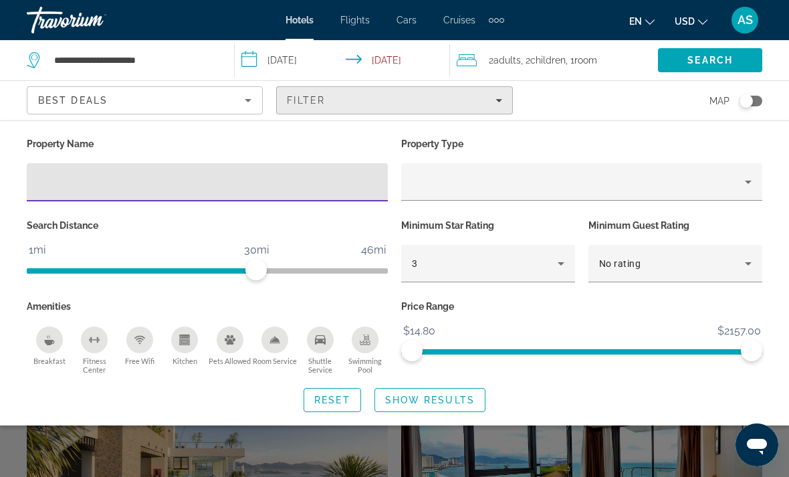
scroll to position [285, 0]
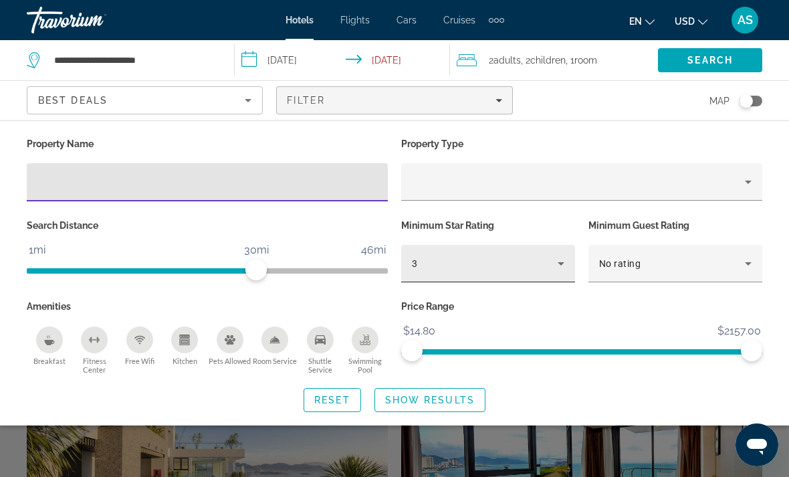
click at [521, 265] on div "3" at bounding box center [485, 263] width 146 height 16
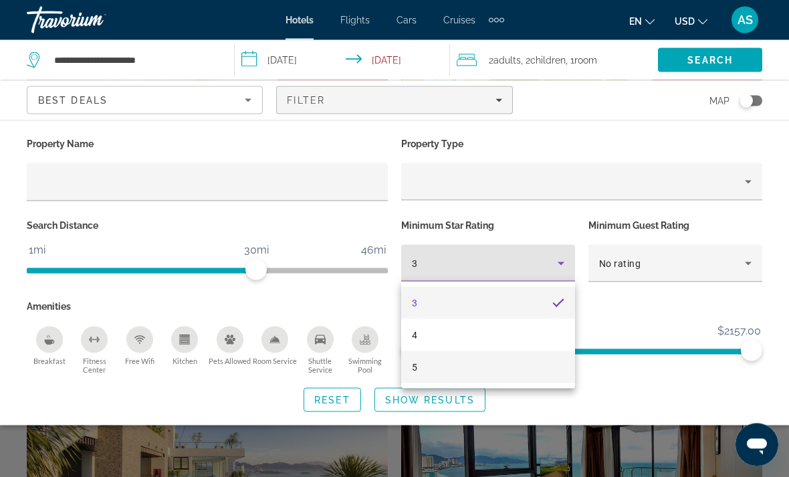
scroll to position [286, 0]
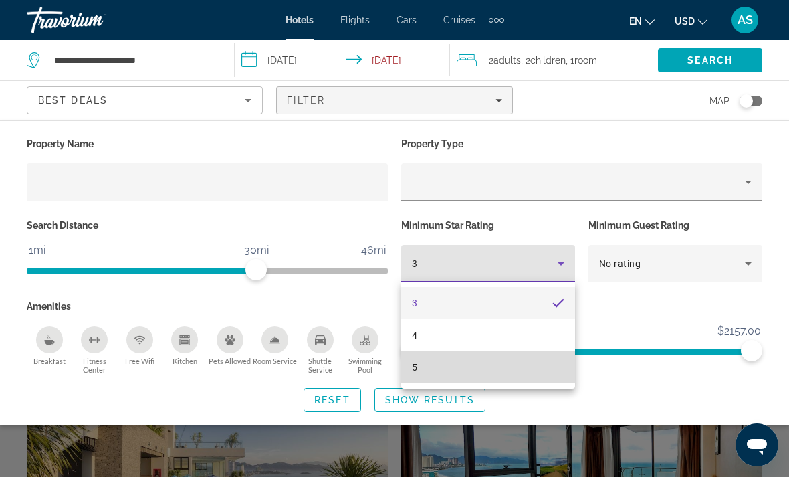
click at [437, 370] on mat-option "5" at bounding box center [488, 367] width 174 height 32
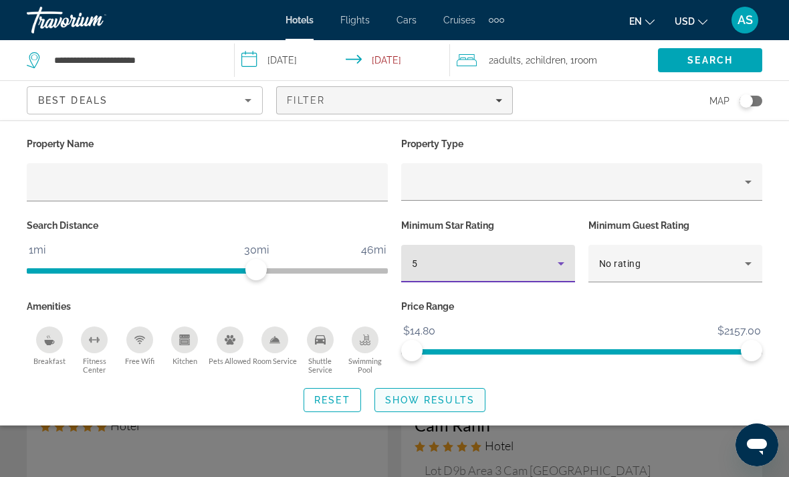
click at [429, 400] on span "Show Results" at bounding box center [430, 399] width 90 height 11
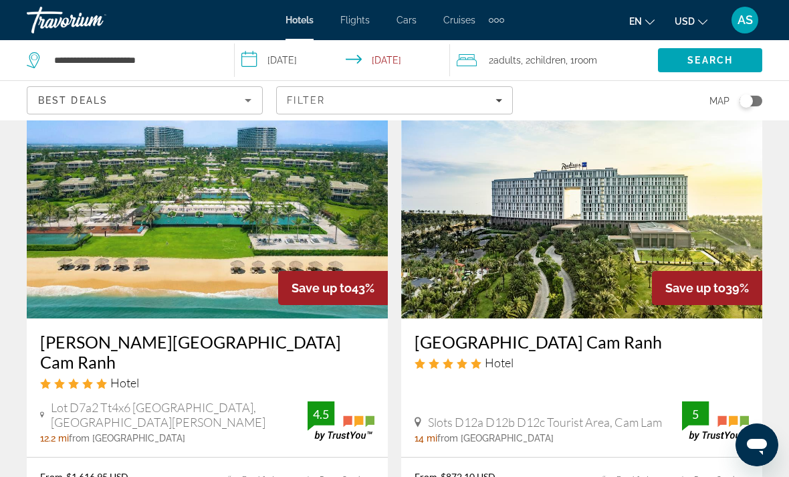
scroll to position [594, 0]
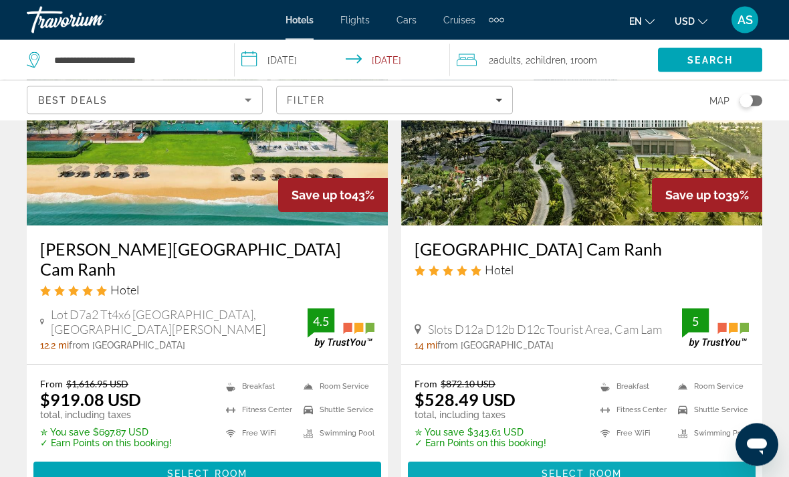
click at [667, 458] on span "Main content" at bounding box center [582, 474] width 348 height 32
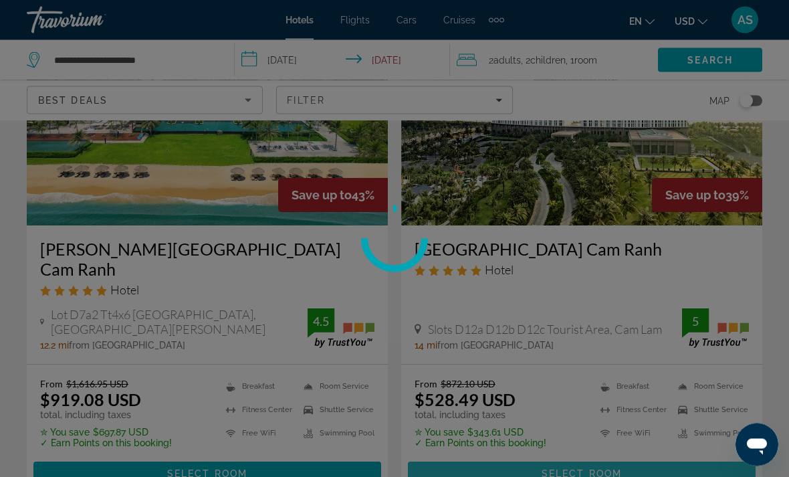
scroll to position [685, 0]
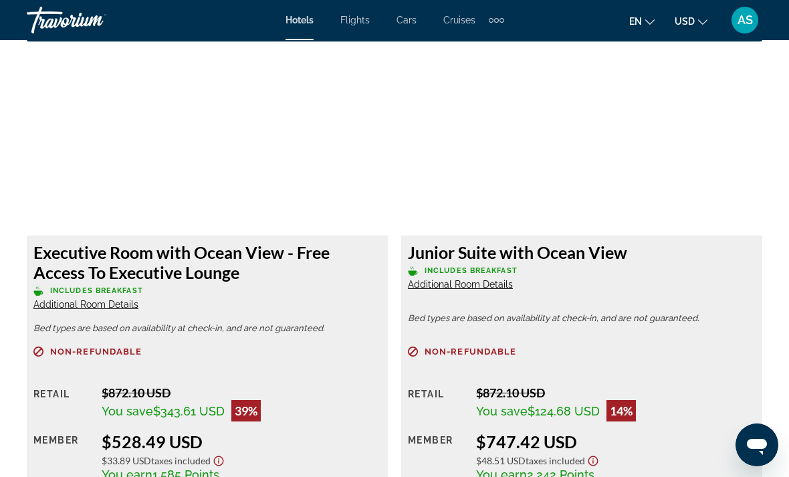
scroll to position [2060, 0]
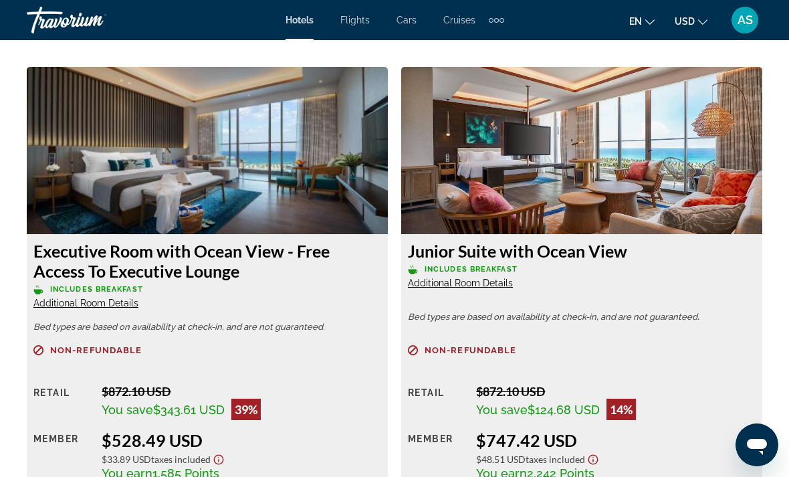
click at [102, 304] on span "Additional Room Details" at bounding box center [85, 303] width 105 height 11
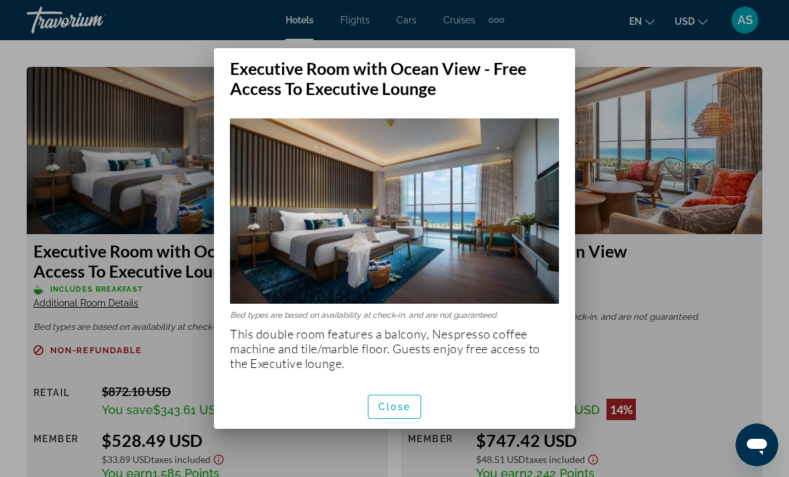
scroll to position [0, 0]
click at [408, 411] on span "Close" at bounding box center [394, 406] width 32 height 11
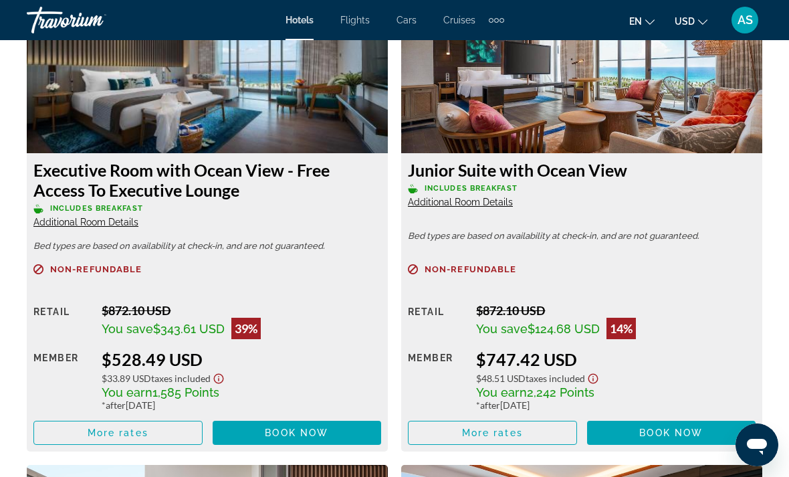
scroll to position [2126, 0]
